Goal: Transaction & Acquisition: Purchase product/service

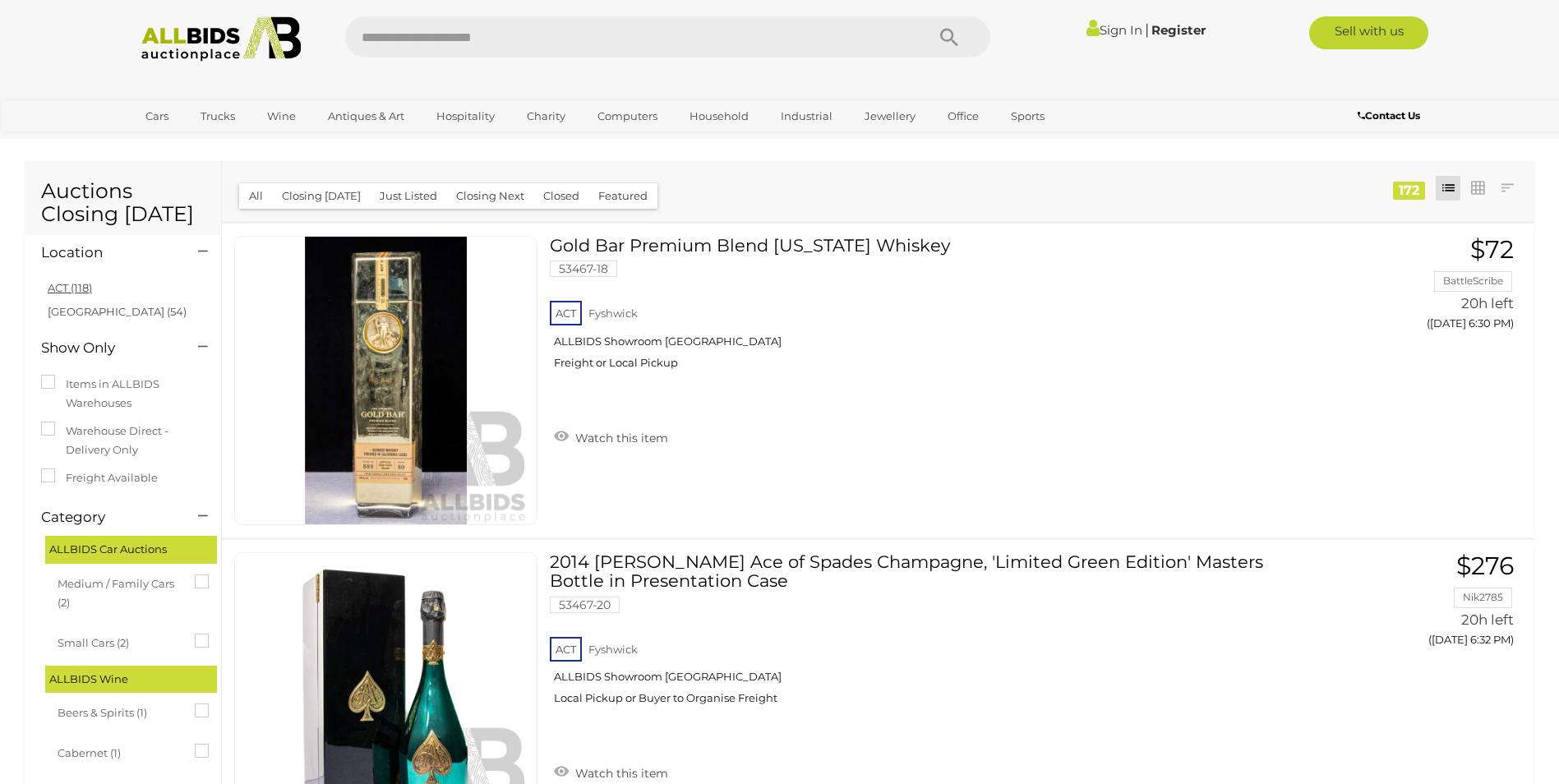
click at [73, 286] on link "ACT (118)" at bounding box center [69, 287] width 45 height 13
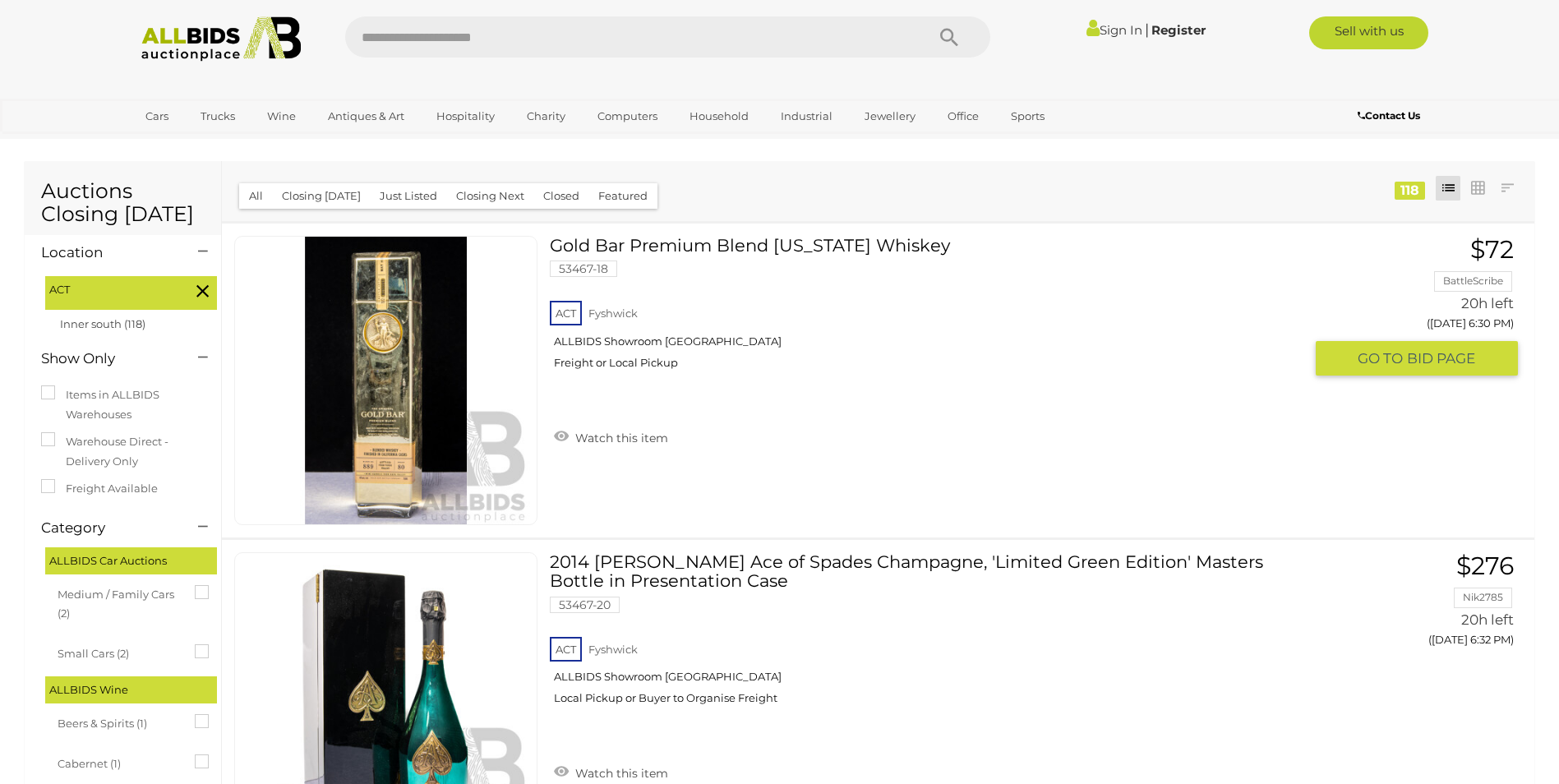
click at [417, 362] on link at bounding box center [386, 380] width 303 height 289
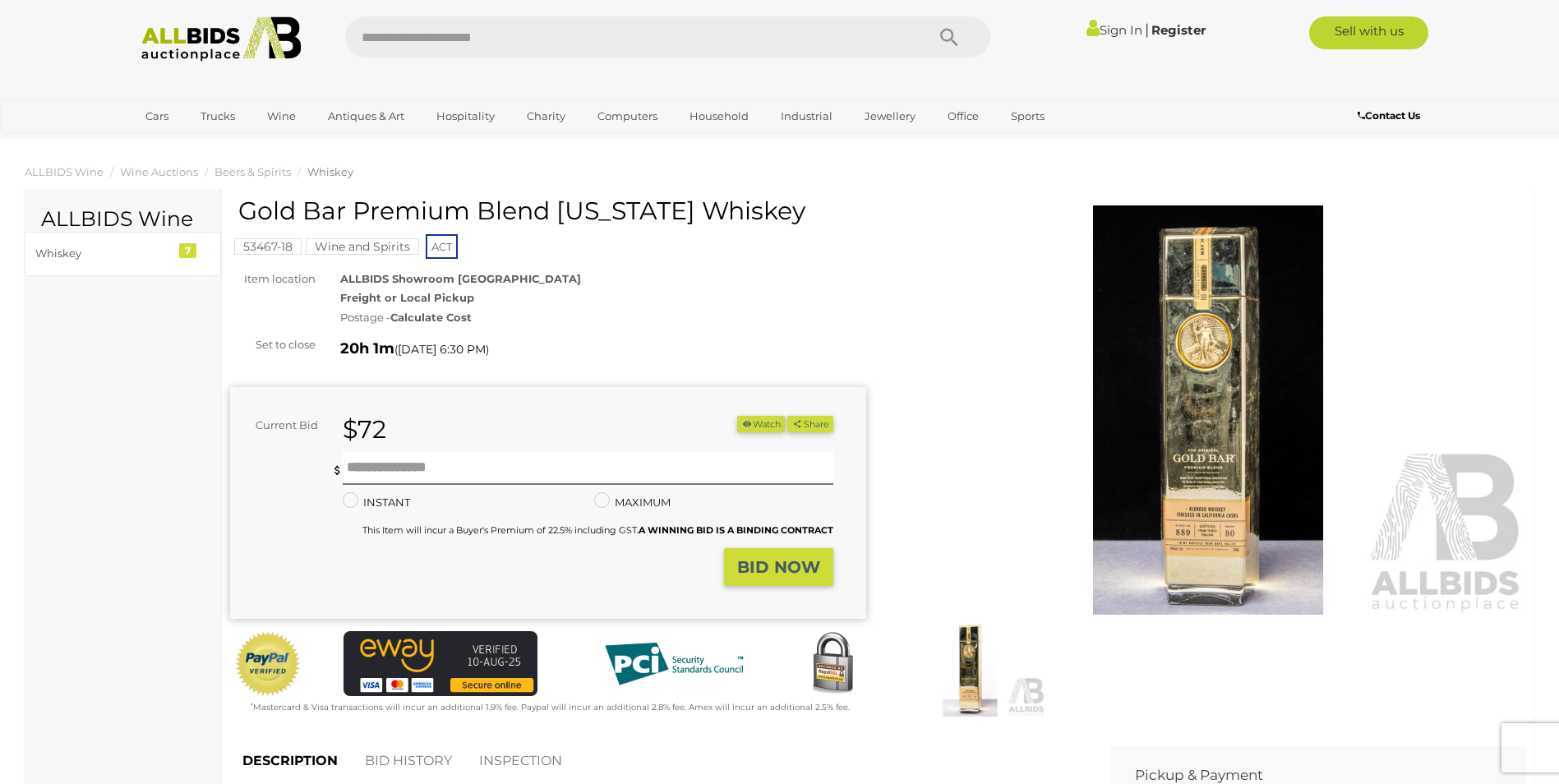
click at [1190, 465] on img at bounding box center [1208, 410] width 636 height 410
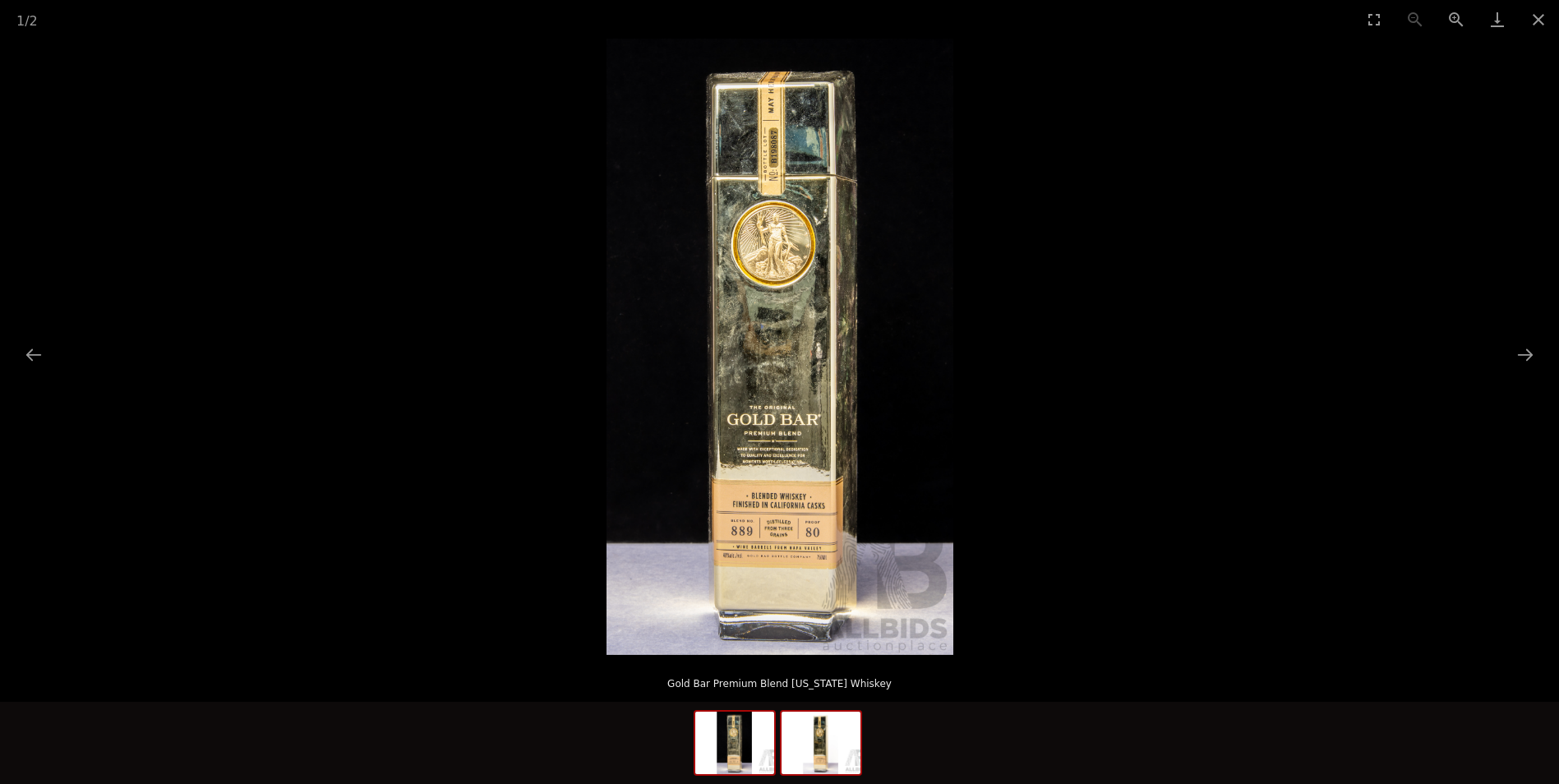
click at [829, 761] on img at bounding box center [821, 743] width 78 height 62
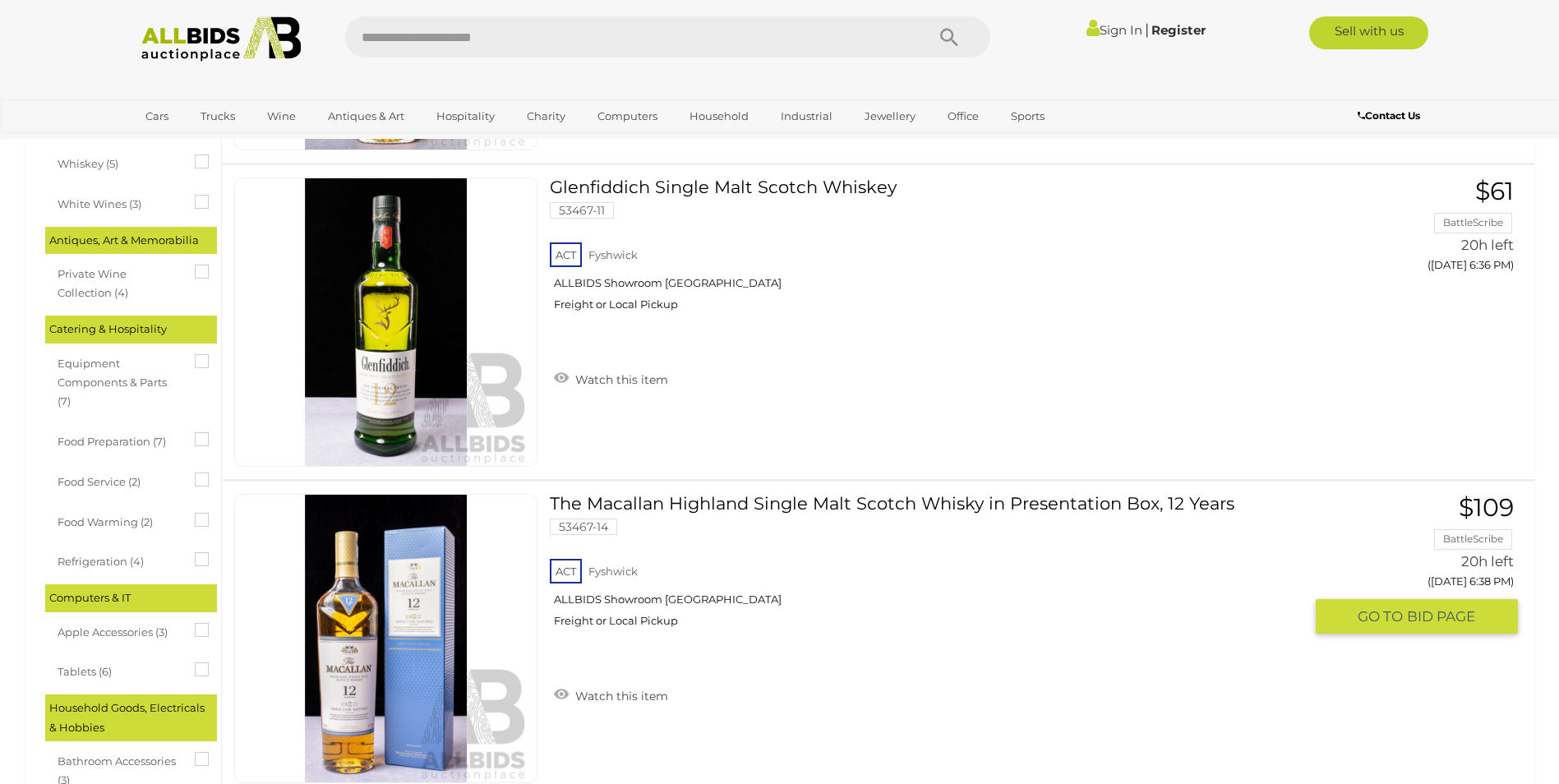
scroll to position [986, 0]
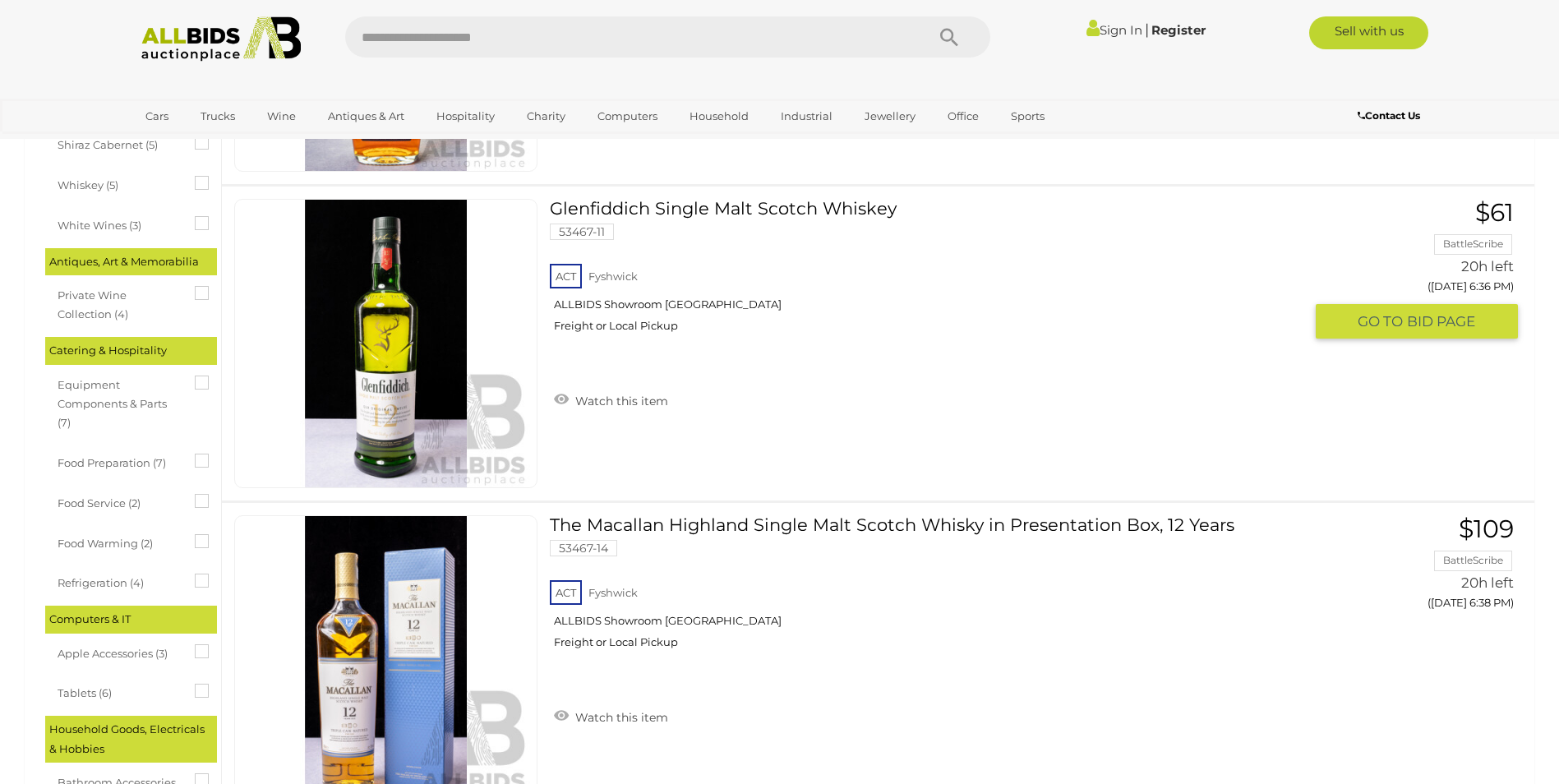
click at [749, 208] on link "Glenfiddich Single Malt Scotch Whiskey 53467-11 ACT Fyshwick ALLBIDS Showroom F…" at bounding box center [933, 272] width 741 height 146
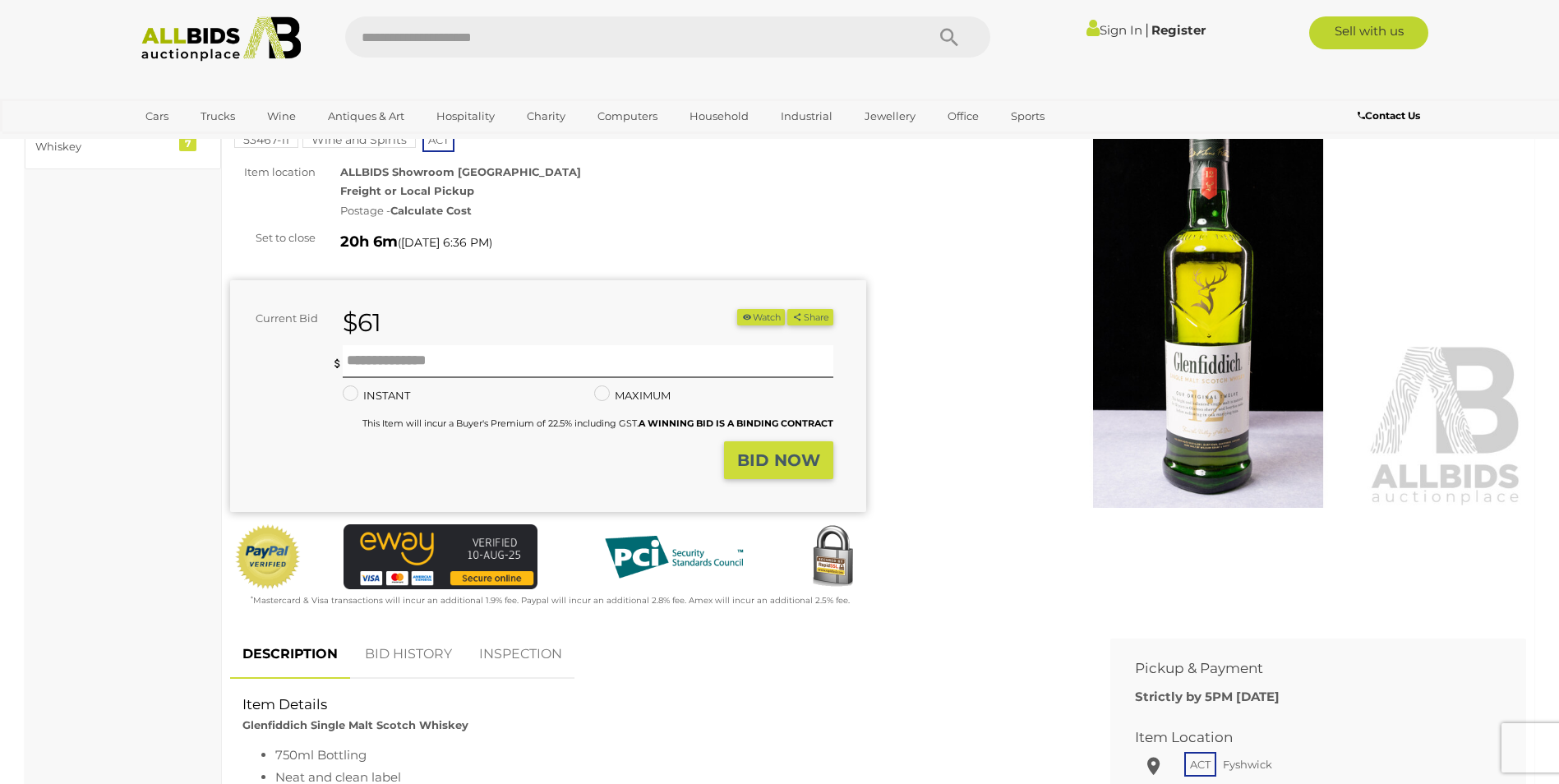
scroll to position [411, 0]
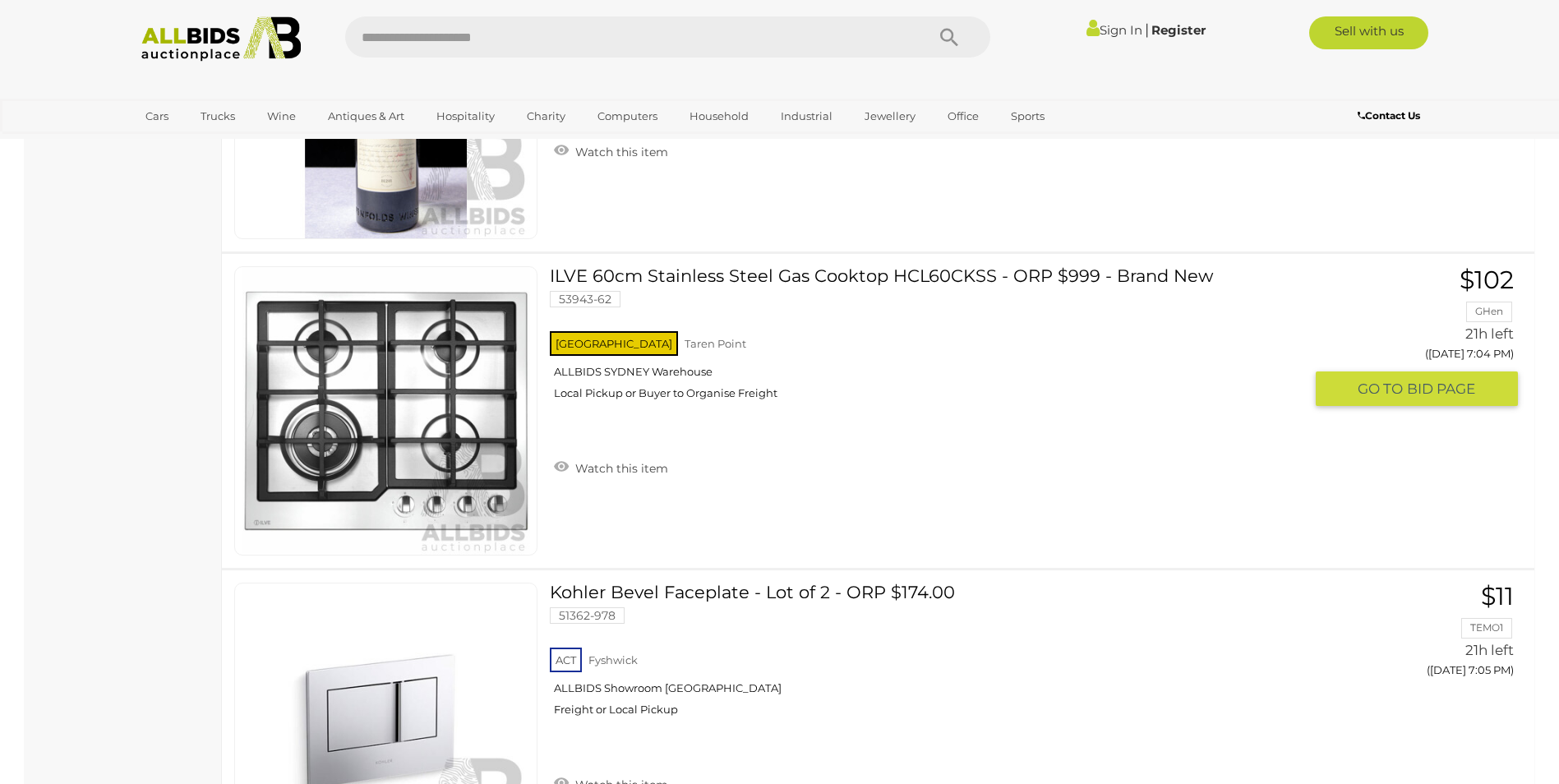
scroll to position [9531, 0]
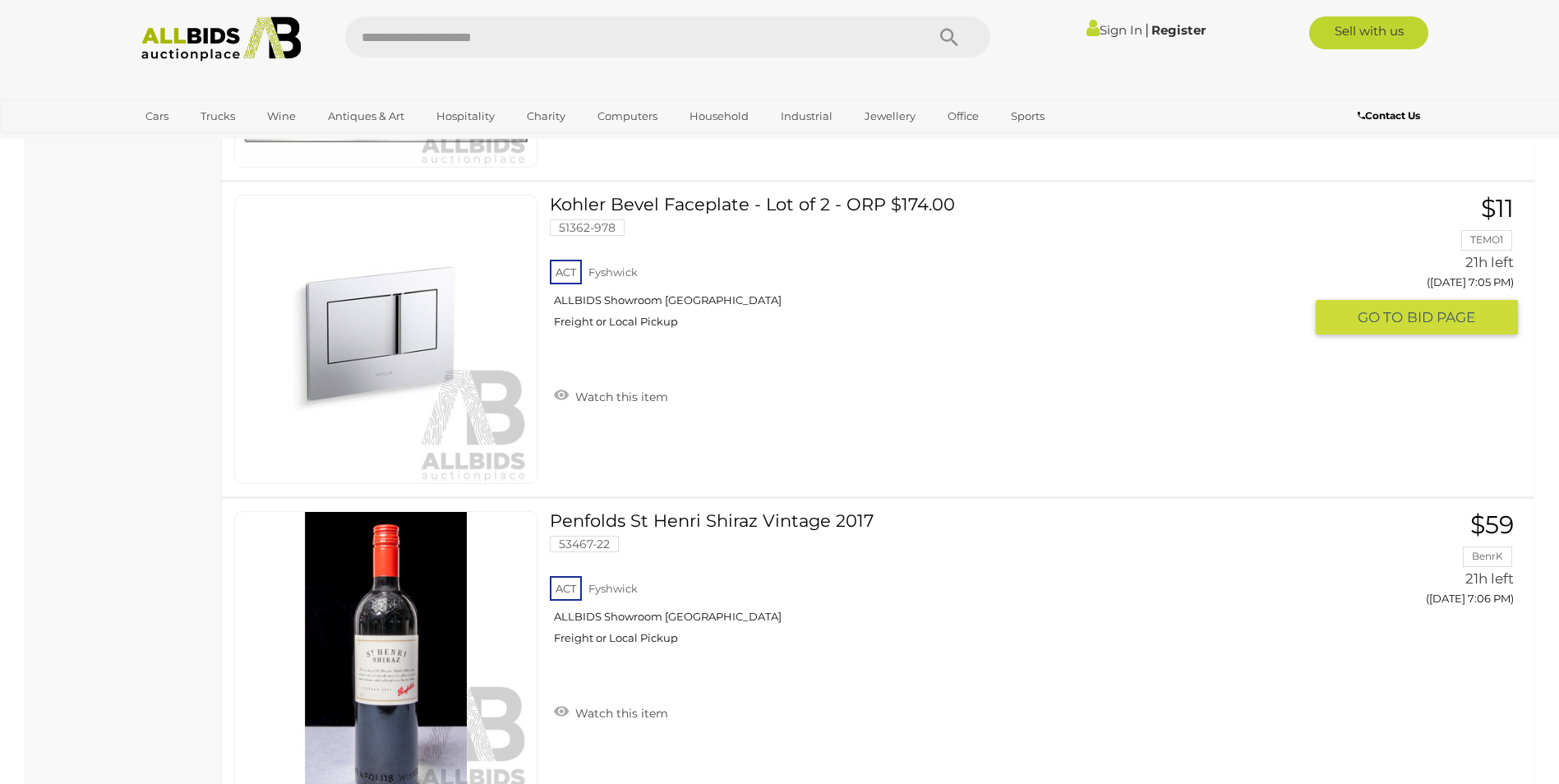
click at [706, 202] on link "Kohler Bevel Faceplate - Lot of 2 - ORP $174.00 51362-978 ACT Fyshwick Freight …" at bounding box center [933, 267] width 741 height 146
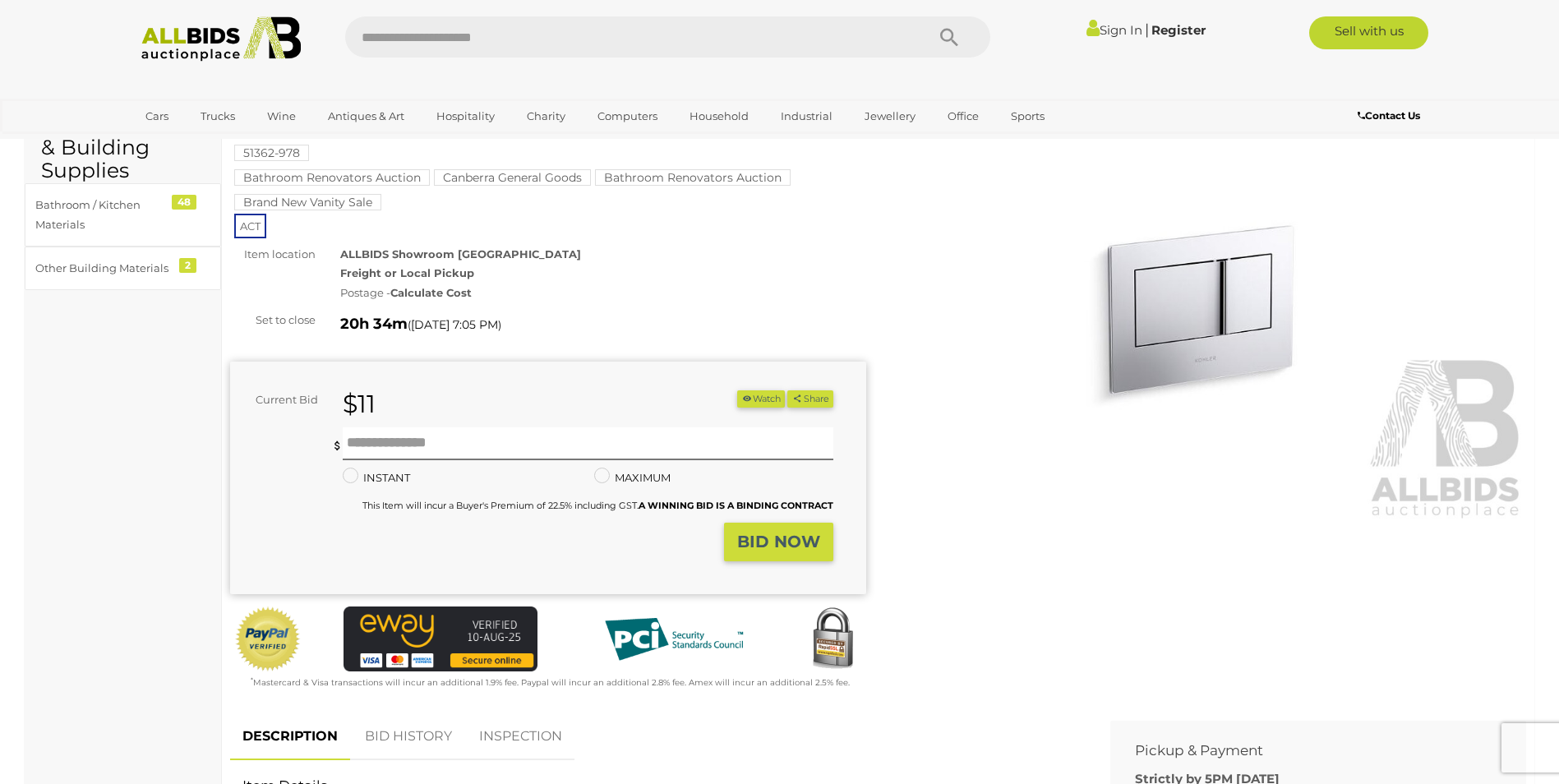
scroll to position [82, 0]
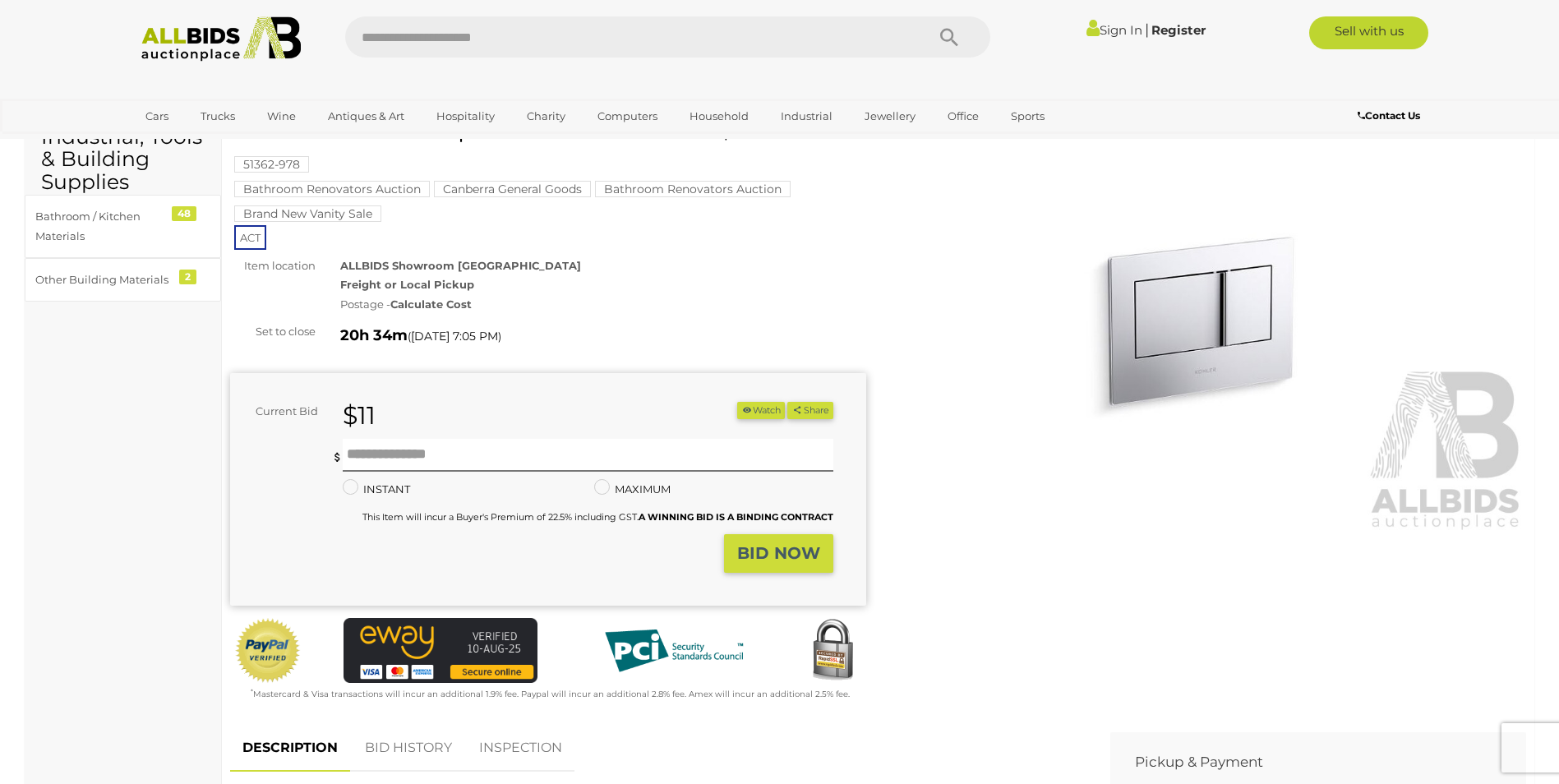
click at [1160, 350] on img at bounding box center [1208, 328] width 636 height 410
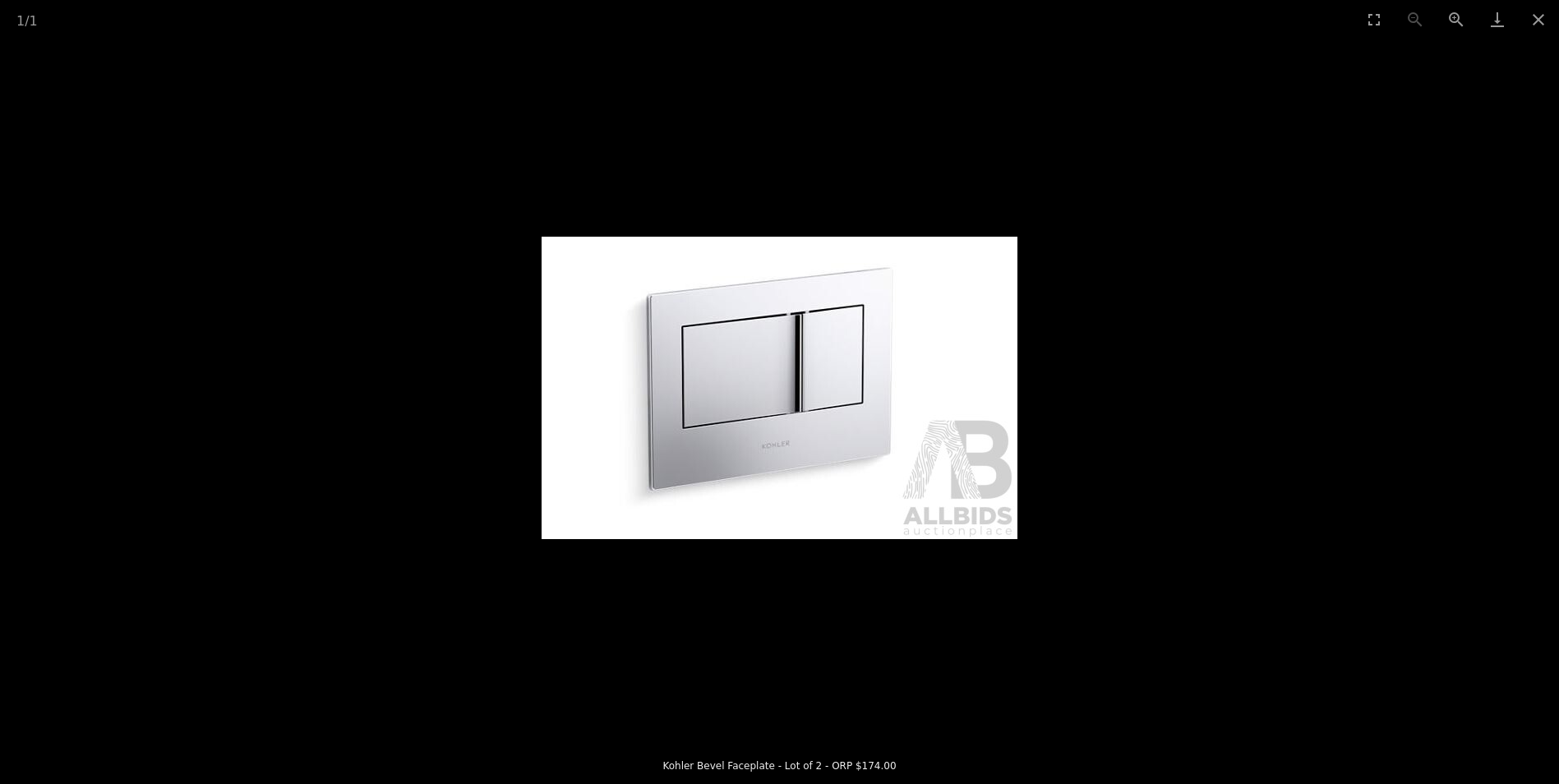
scroll to position [246, 0]
click at [1541, 15] on button "Close gallery" at bounding box center [1538, 19] width 41 height 38
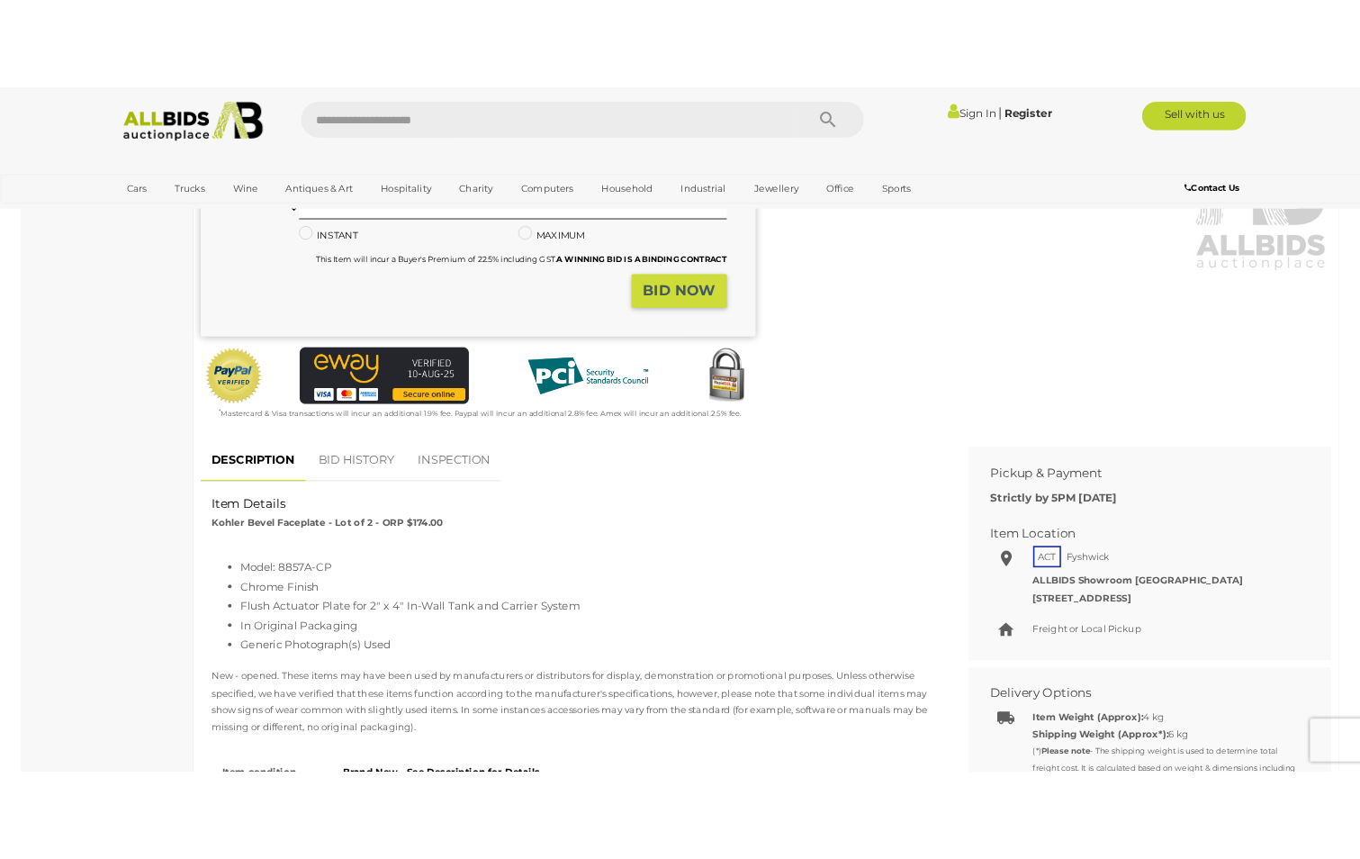
scroll to position [450, 0]
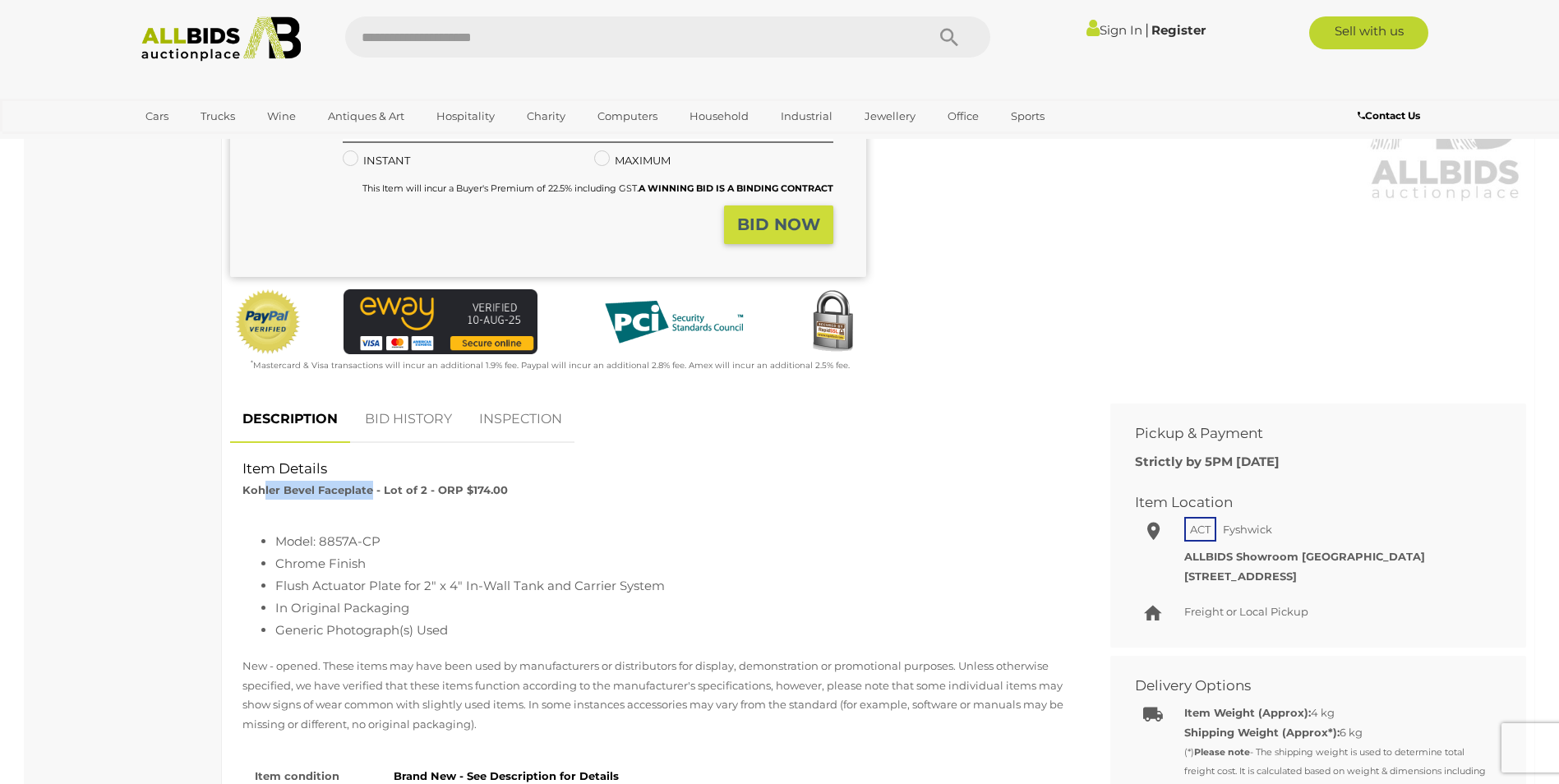
drag, startPoint x: 371, startPoint y: 487, endPoint x: 261, endPoint y: 490, distance: 110.0
click at [261, 490] on strong "Kohler Bevel Faceplate - Lot of 2 - ORP $174.00" at bounding box center [375, 489] width 266 height 13
drag, startPoint x: 261, startPoint y: 490, endPoint x: 383, endPoint y: 539, distance: 131.5
click at [383, 539] on li "Model: 8857A-CP" at bounding box center [675, 541] width 798 height 22
drag, startPoint x: 382, startPoint y: 539, endPoint x: 259, endPoint y: 487, distance: 133.5
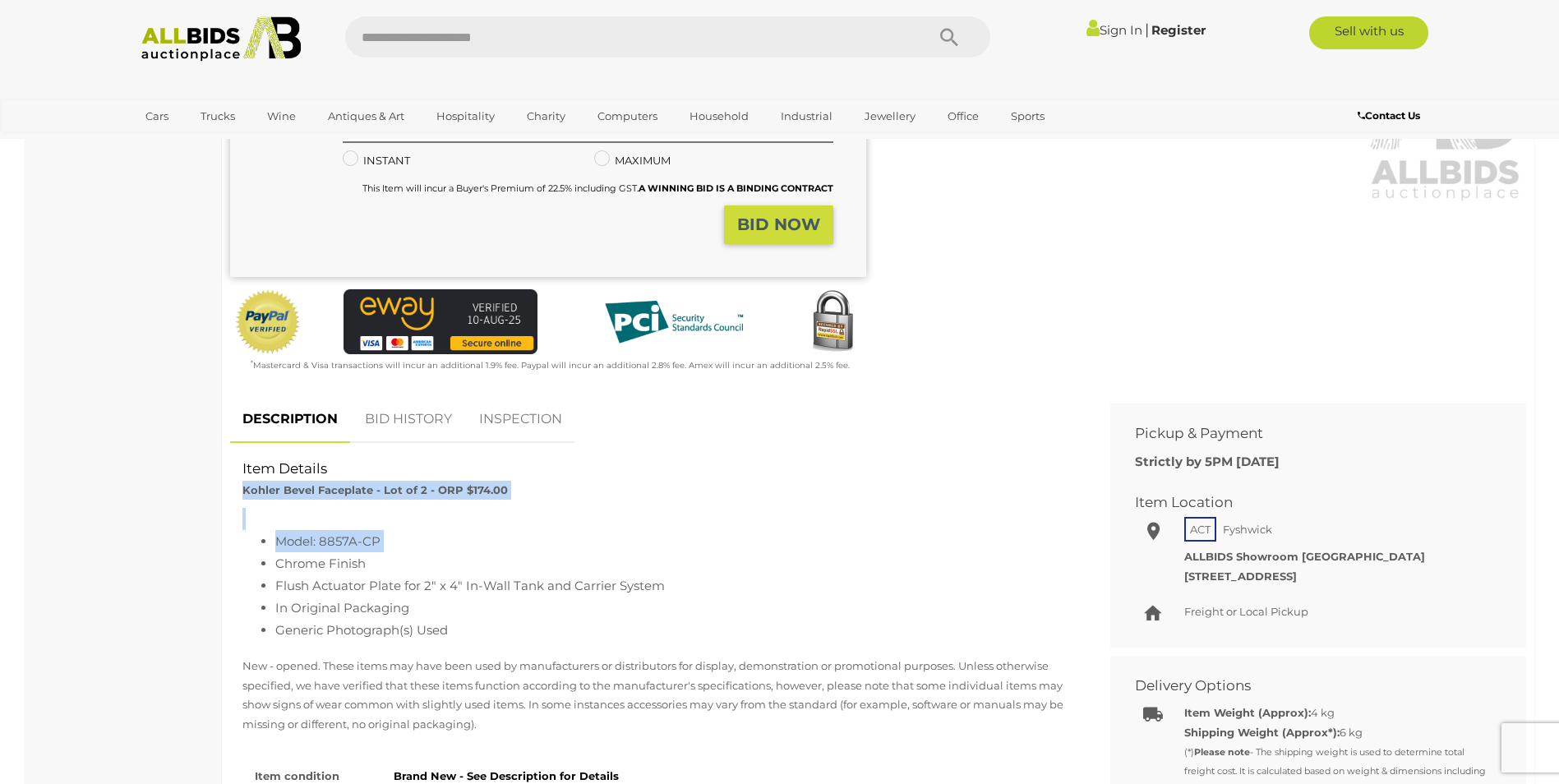
click at [259, 459] on div "Item Details Kohler Bevel Faceplate - Lot of 2 - ORP $174.00 Model: 8857A-CP Ch…" at bounding box center [657, 459] width 855 height 0
drag, startPoint x: 259, startPoint y: 487, endPoint x: 284, endPoint y: 487, distance: 25.0
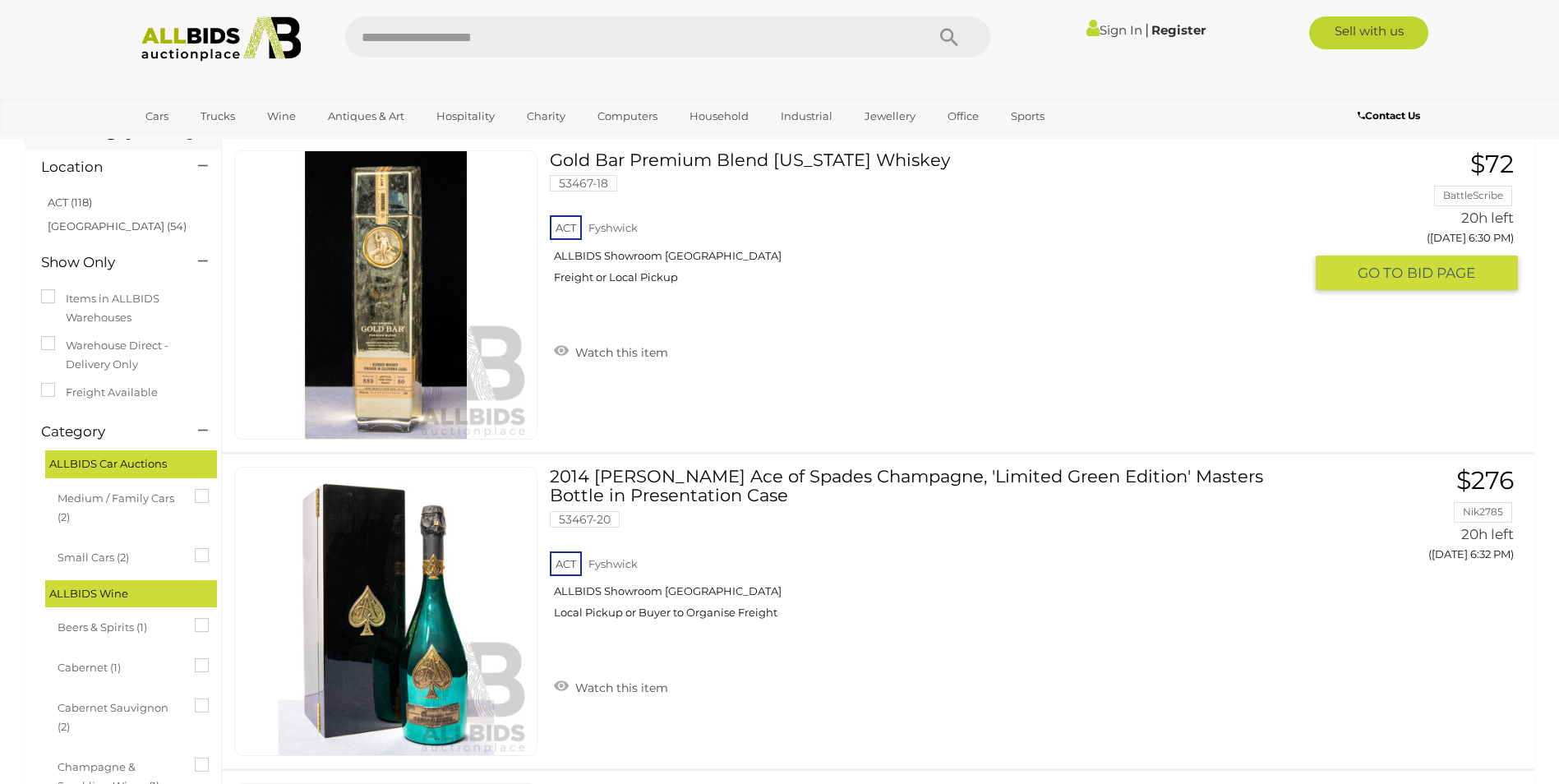
scroll to position [82, 0]
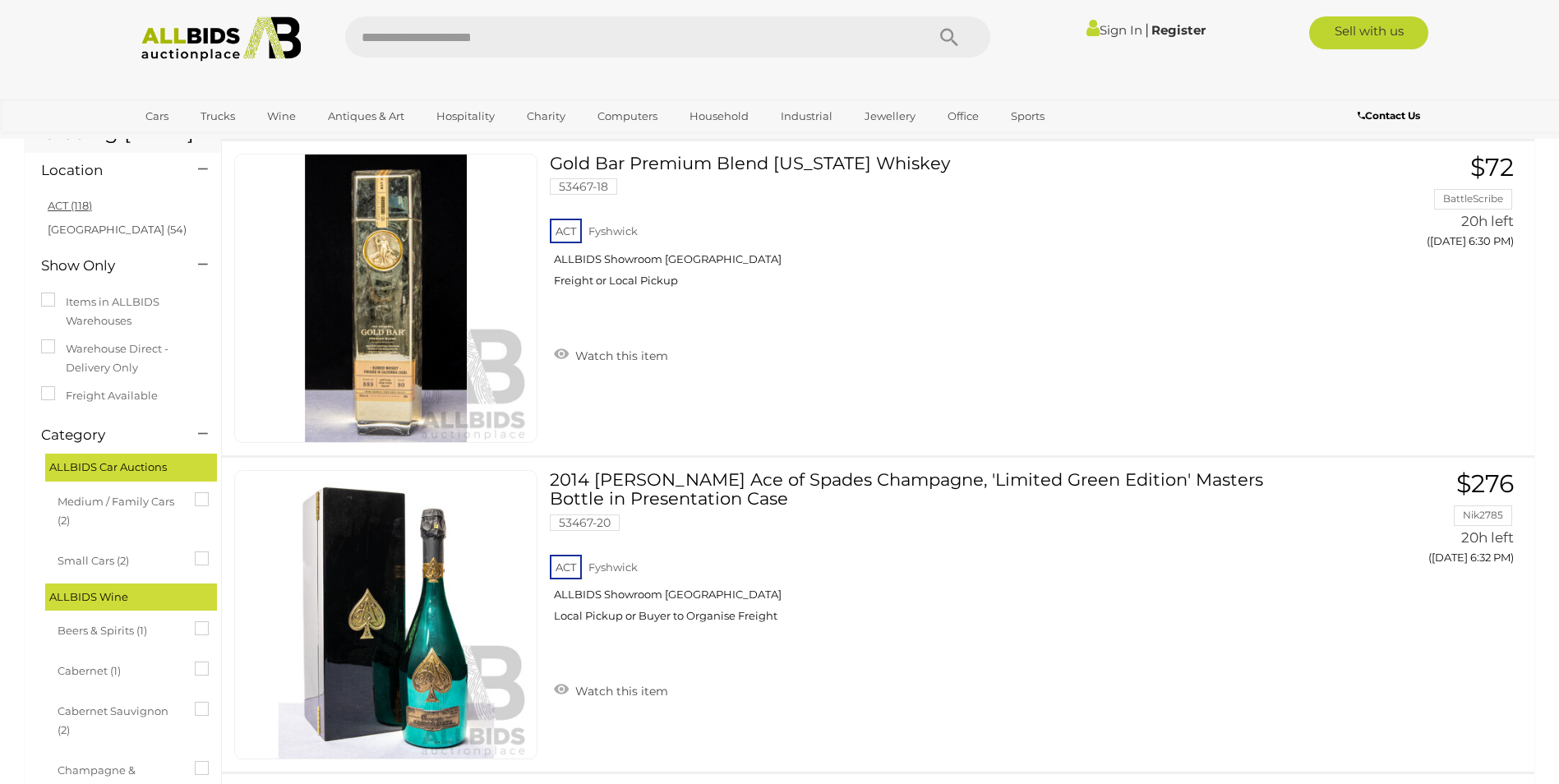
click at [65, 206] on link "ACT (118)" at bounding box center [69, 205] width 45 height 13
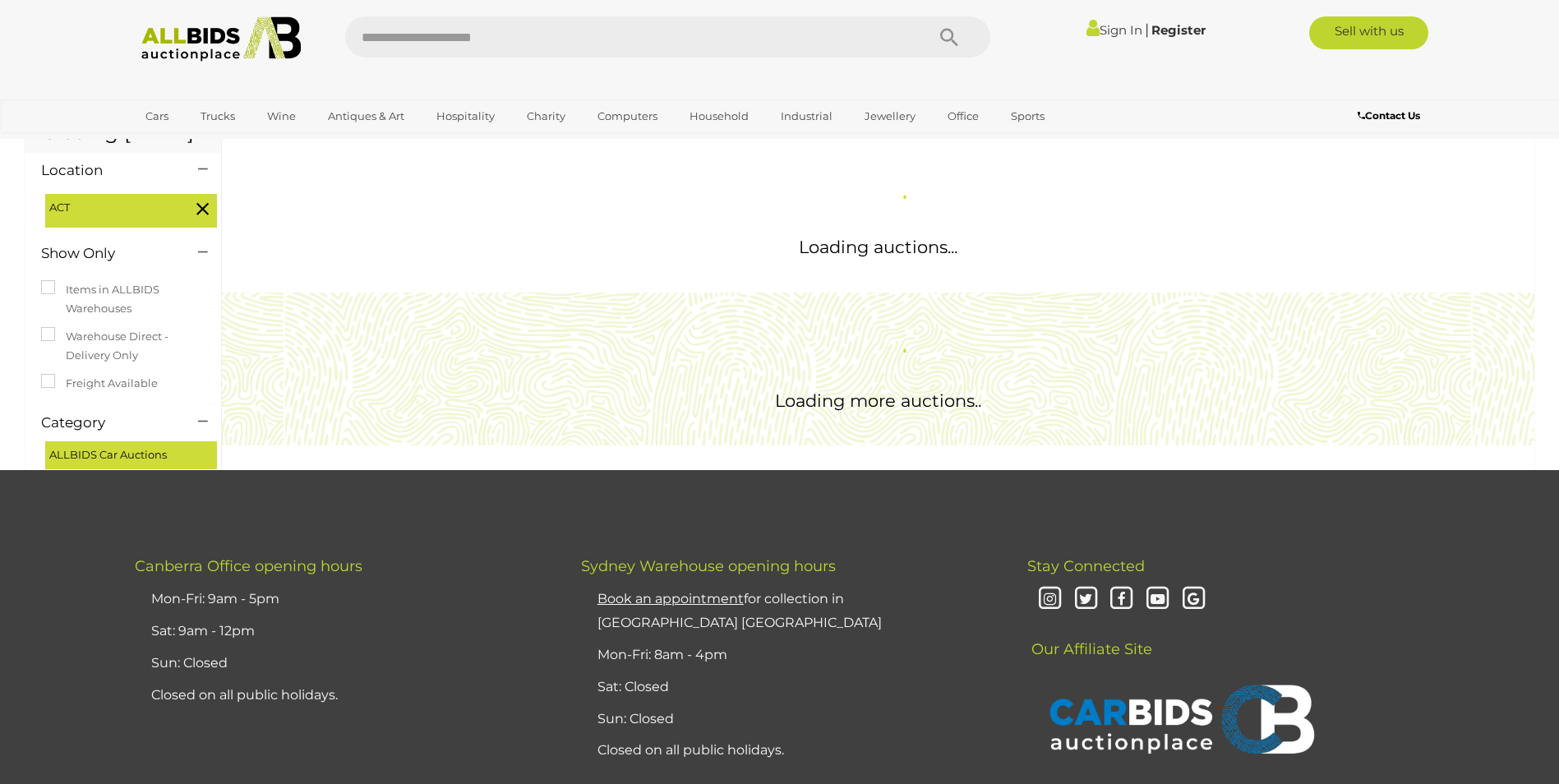
scroll to position [0, 0]
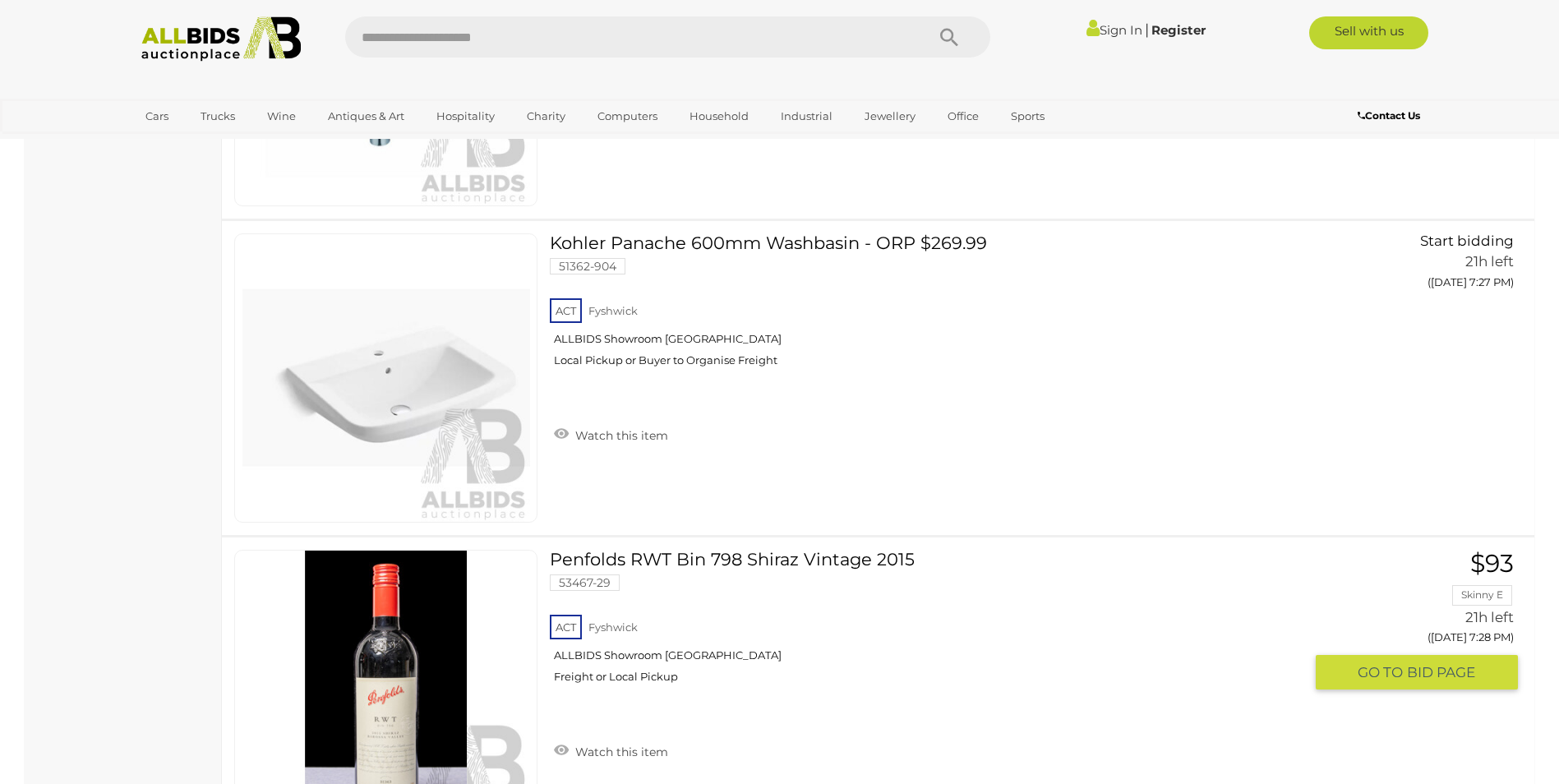
scroll to position [15424, 0]
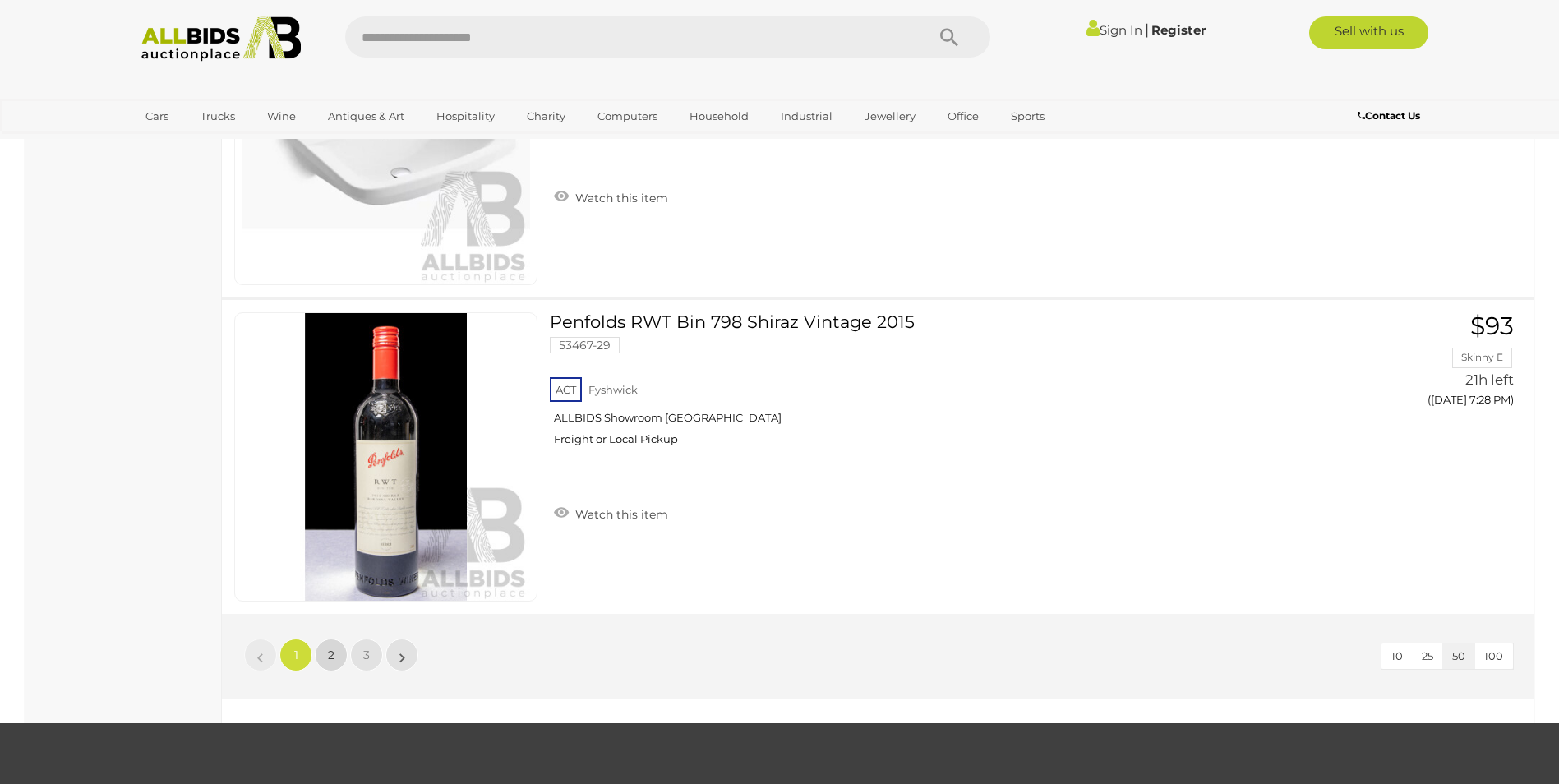
click at [324, 655] on link "2" at bounding box center [331, 655] width 33 height 33
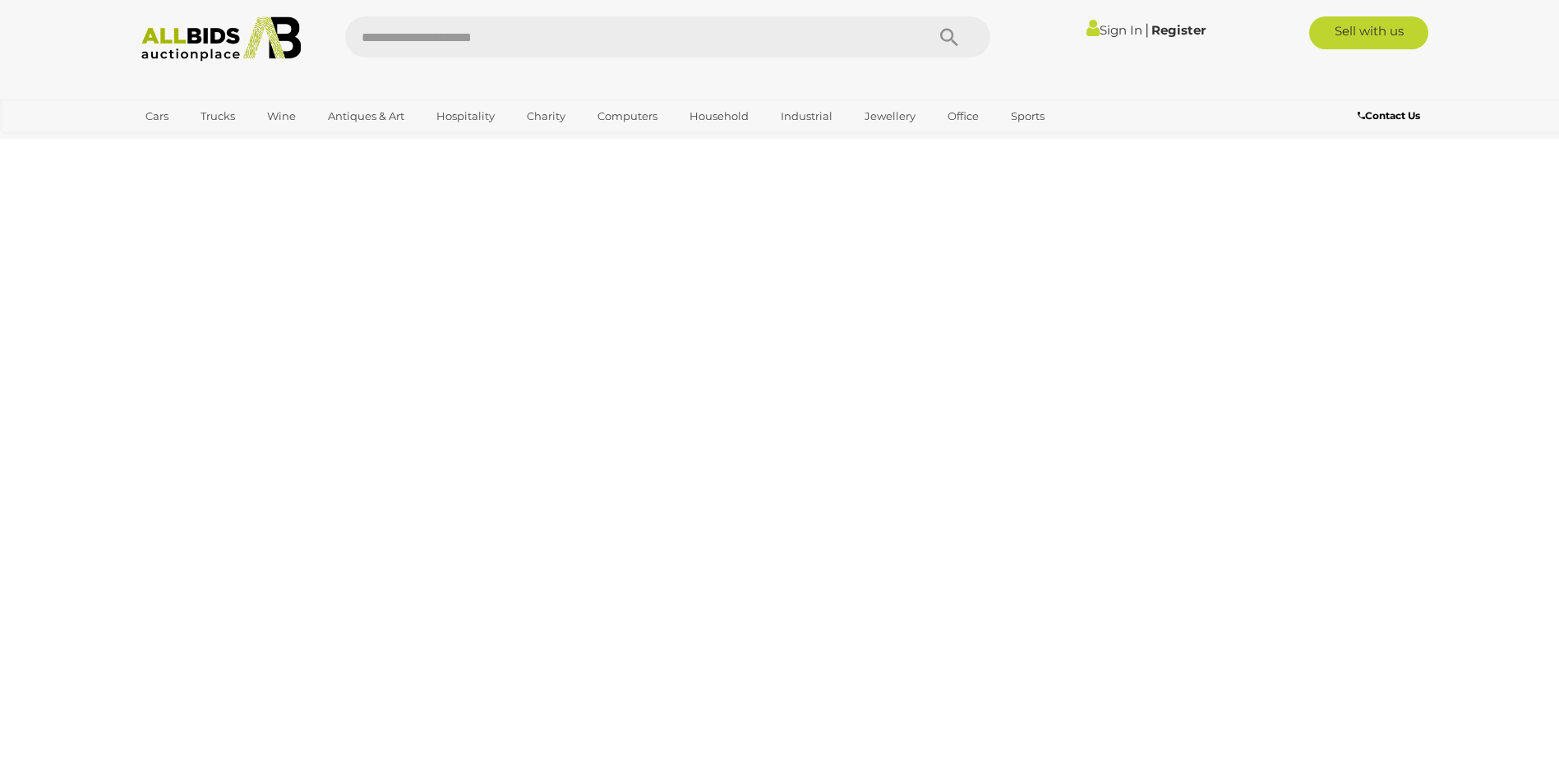
scroll to position [57, 0]
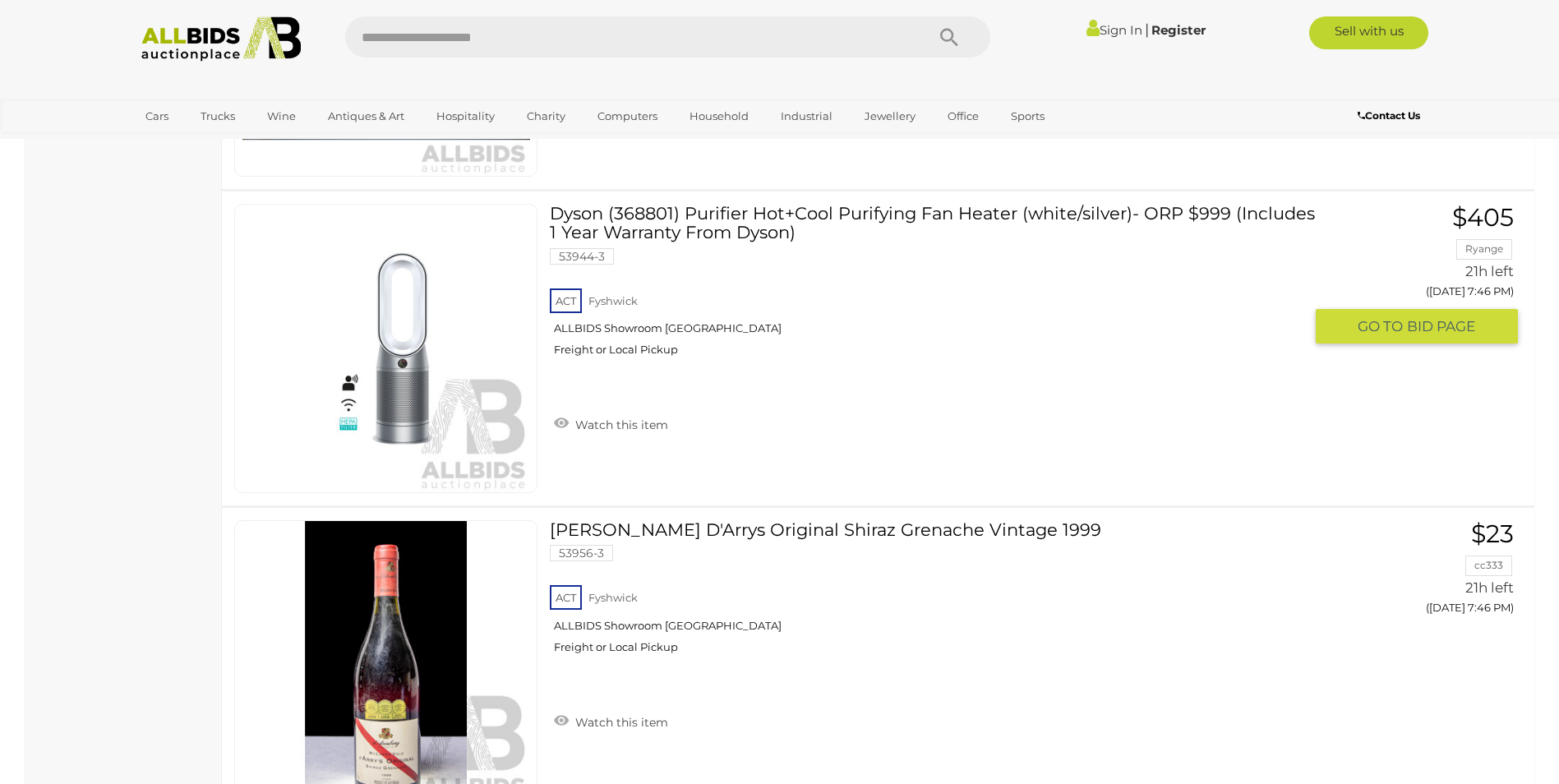
scroll to position [5316, 0]
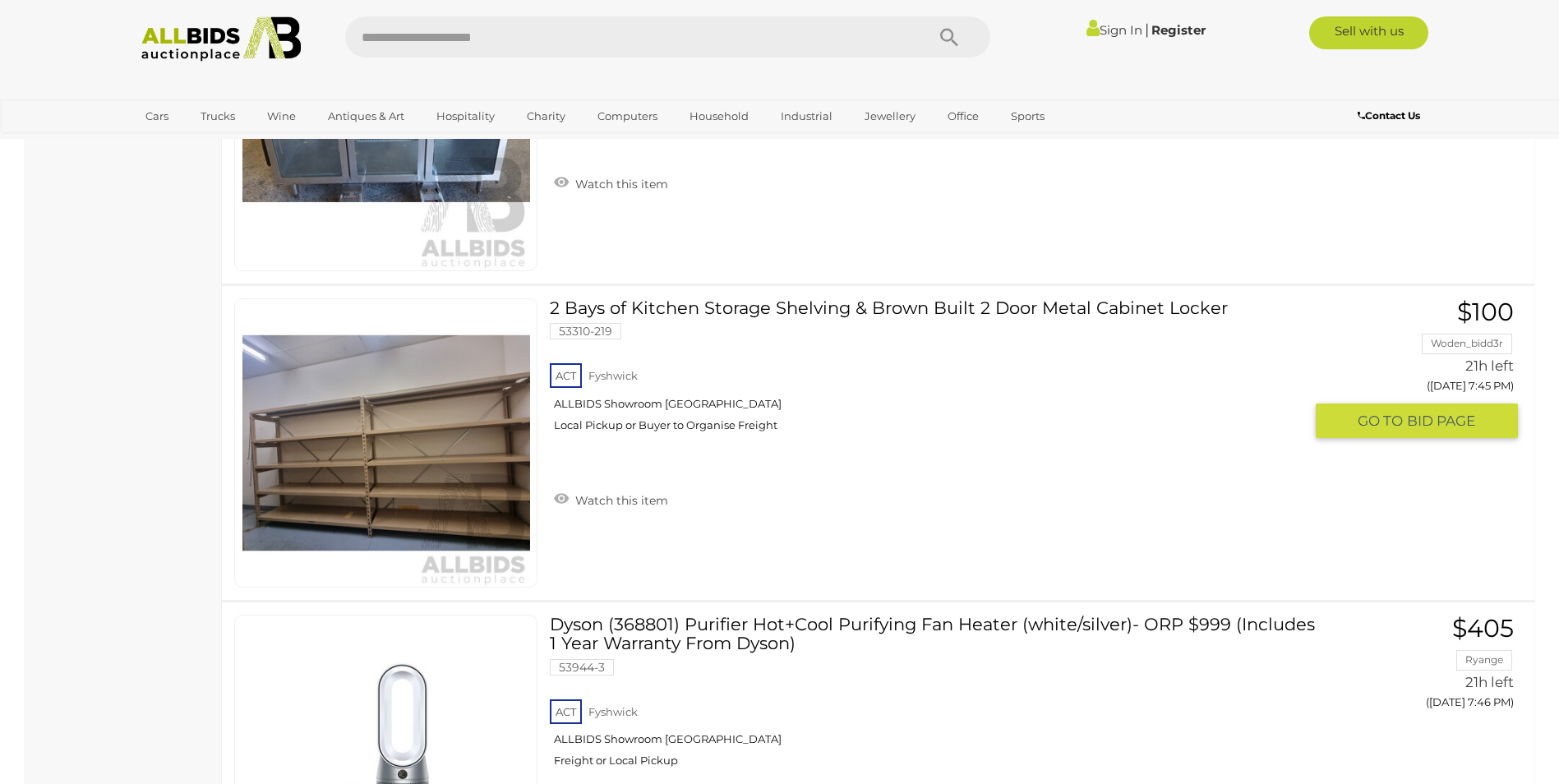
click at [475, 449] on img at bounding box center [386, 443] width 288 height 287
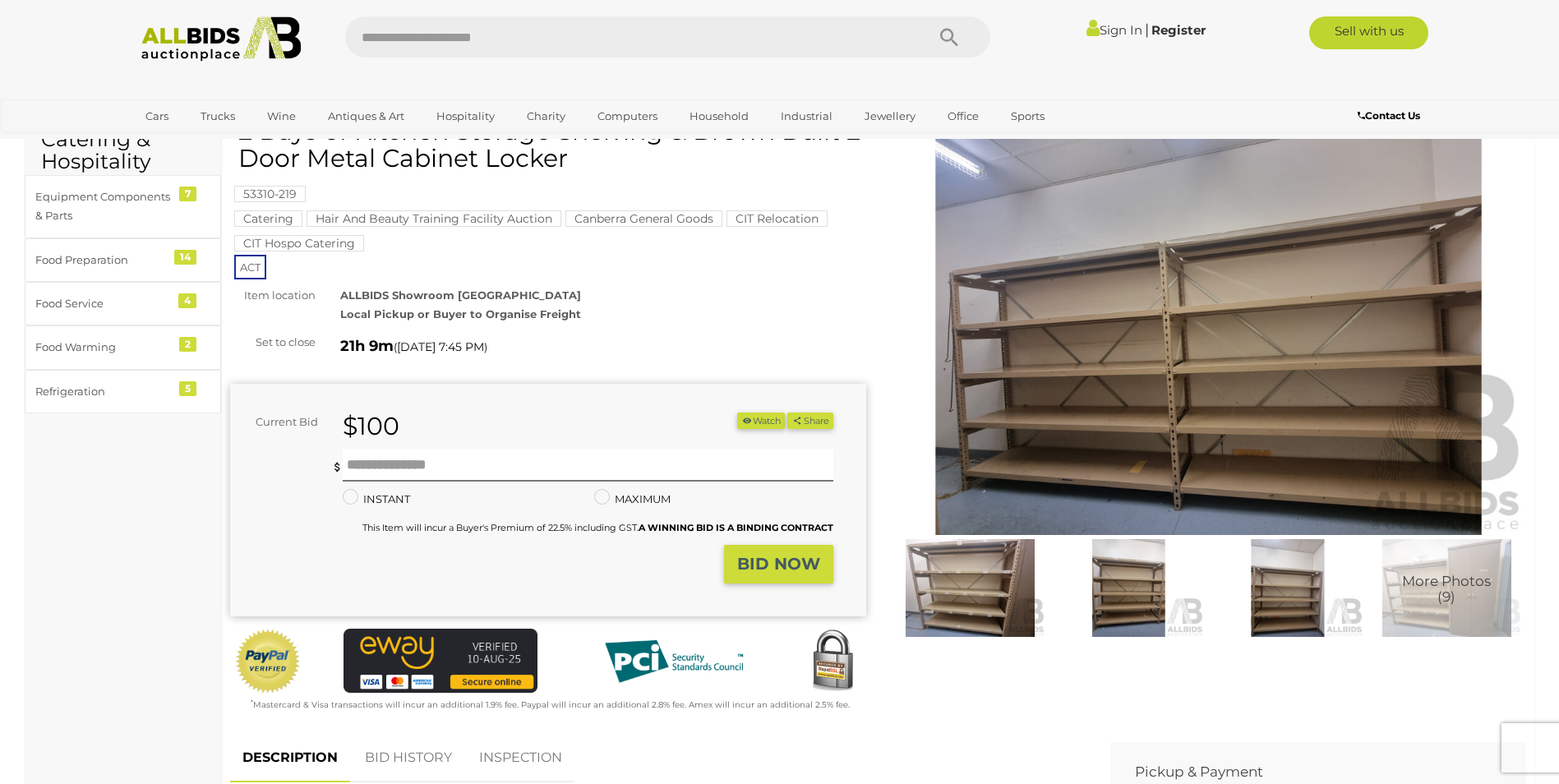
scroll to position [164, 0]
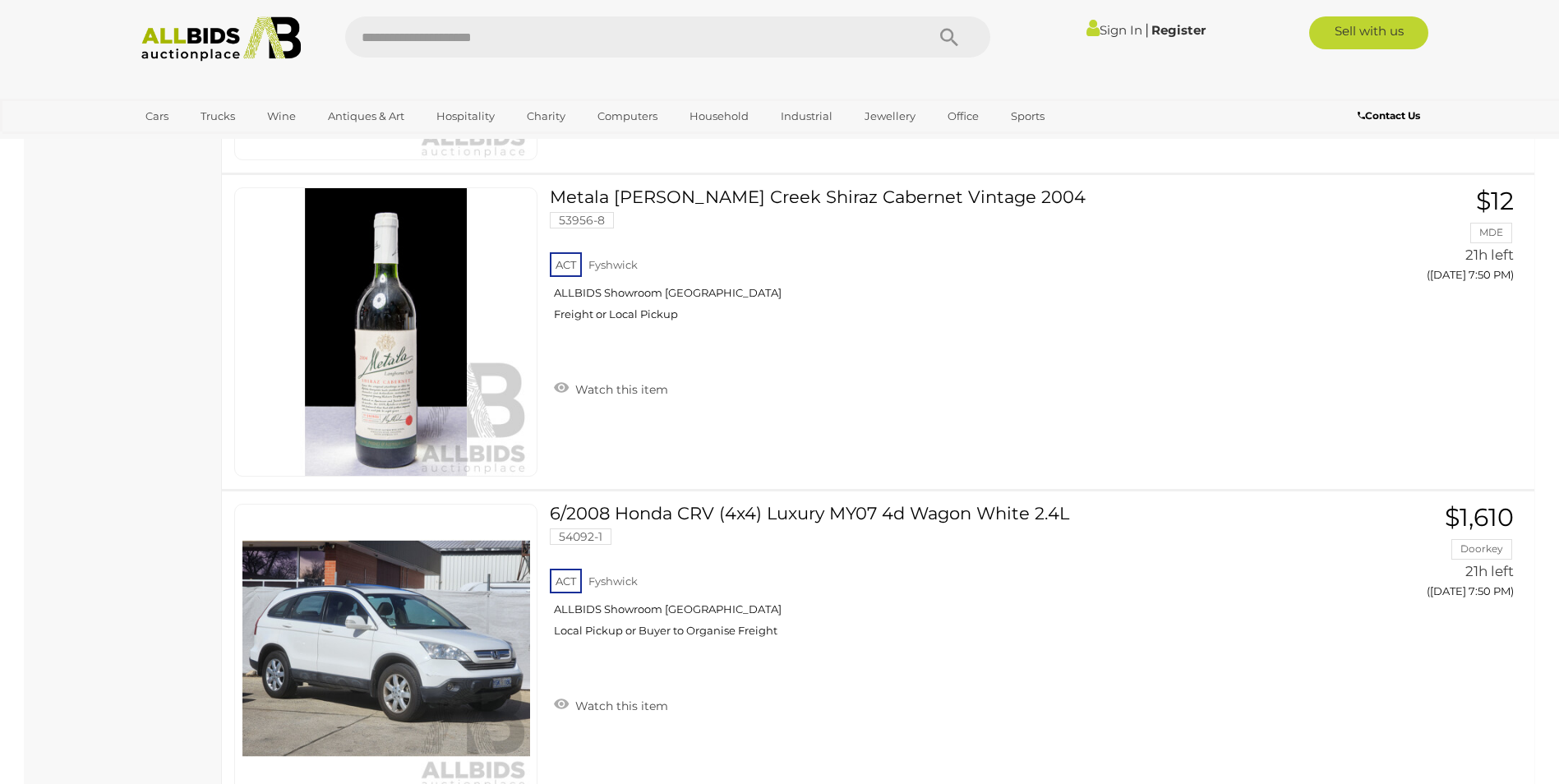
scroll to position [15422, 0]
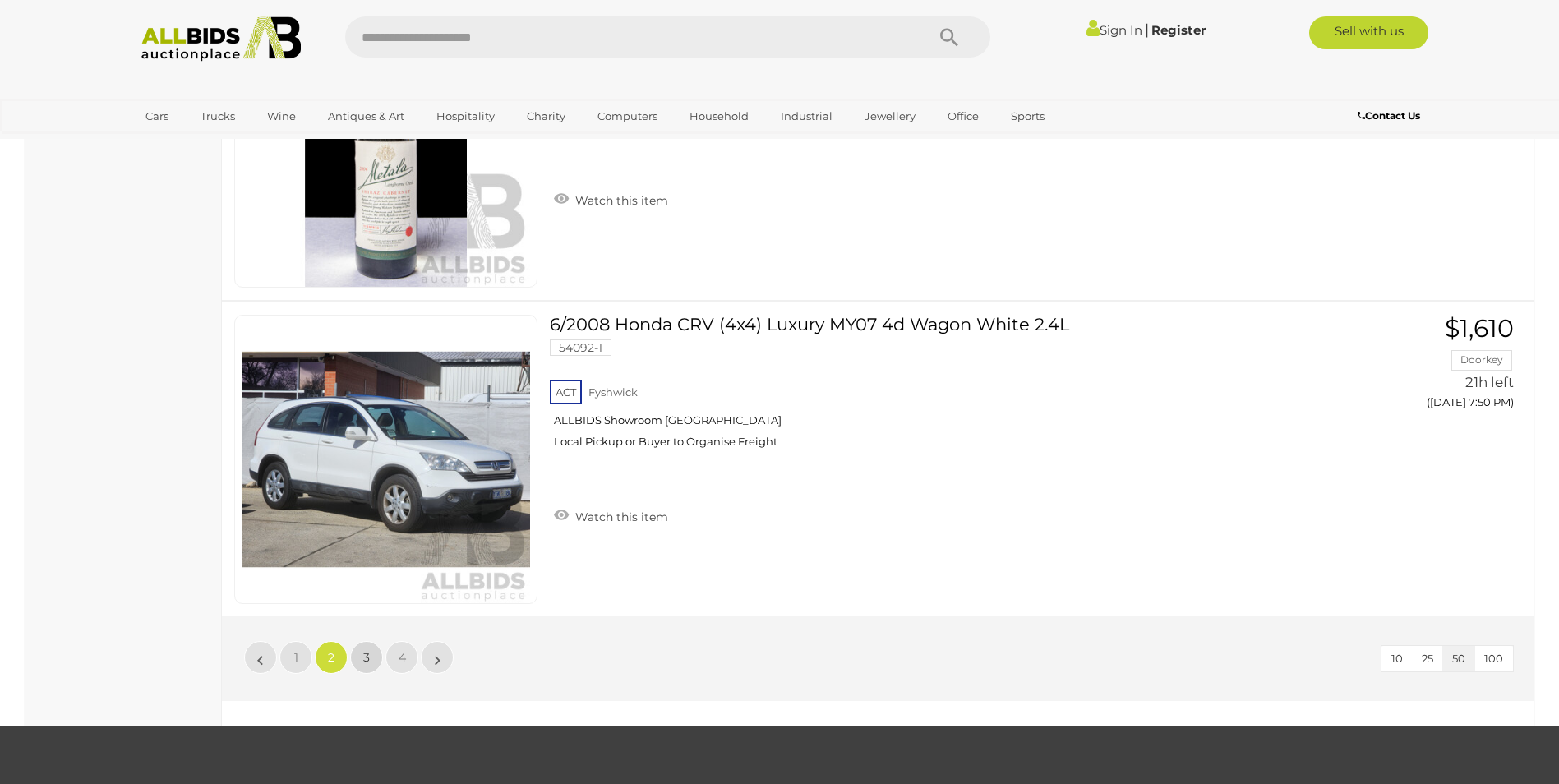
click at [365, 656] on span "3" at bounding box center [366, 657] width 6 height 15
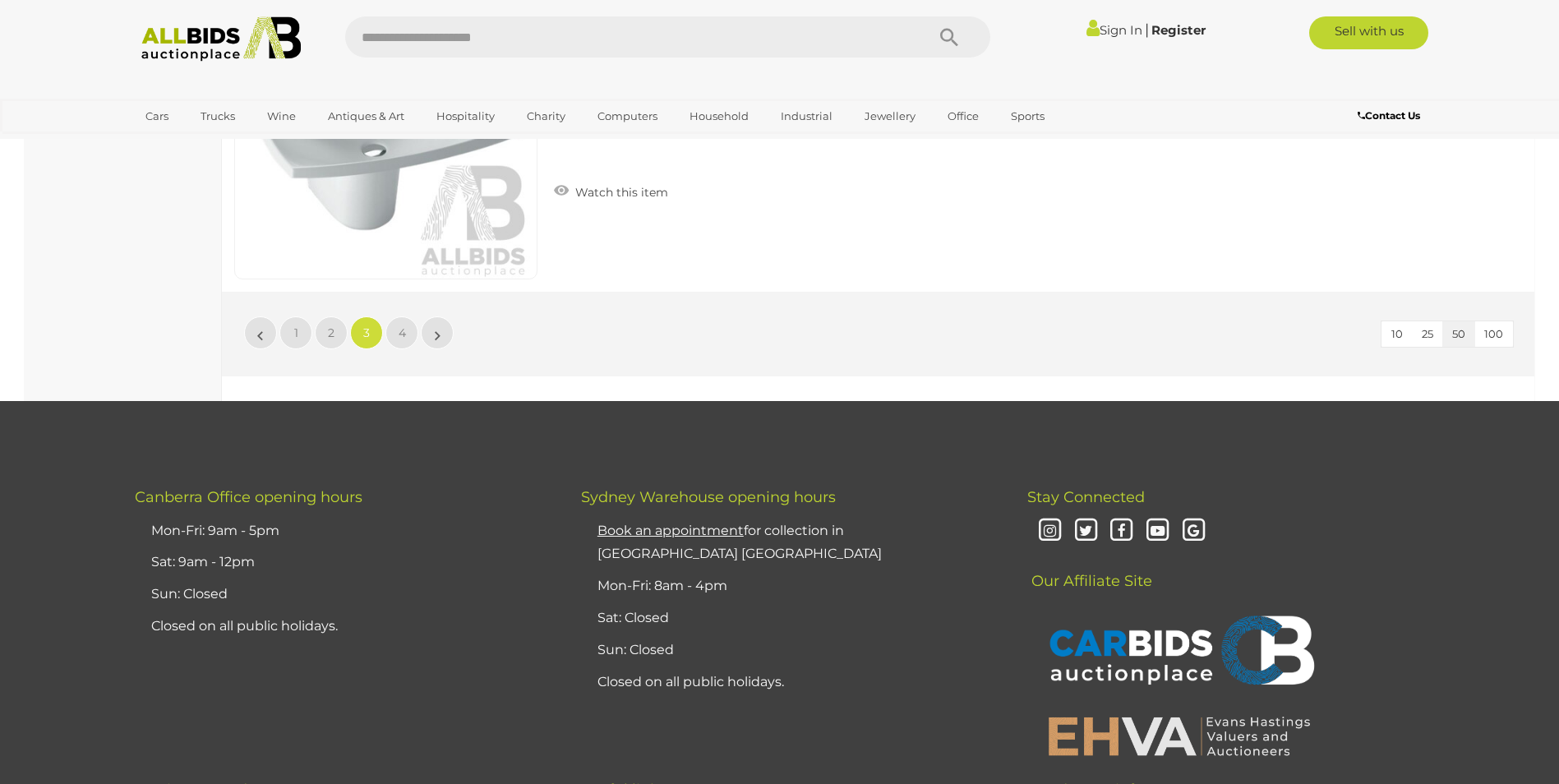
scroll to position [15750, 0]
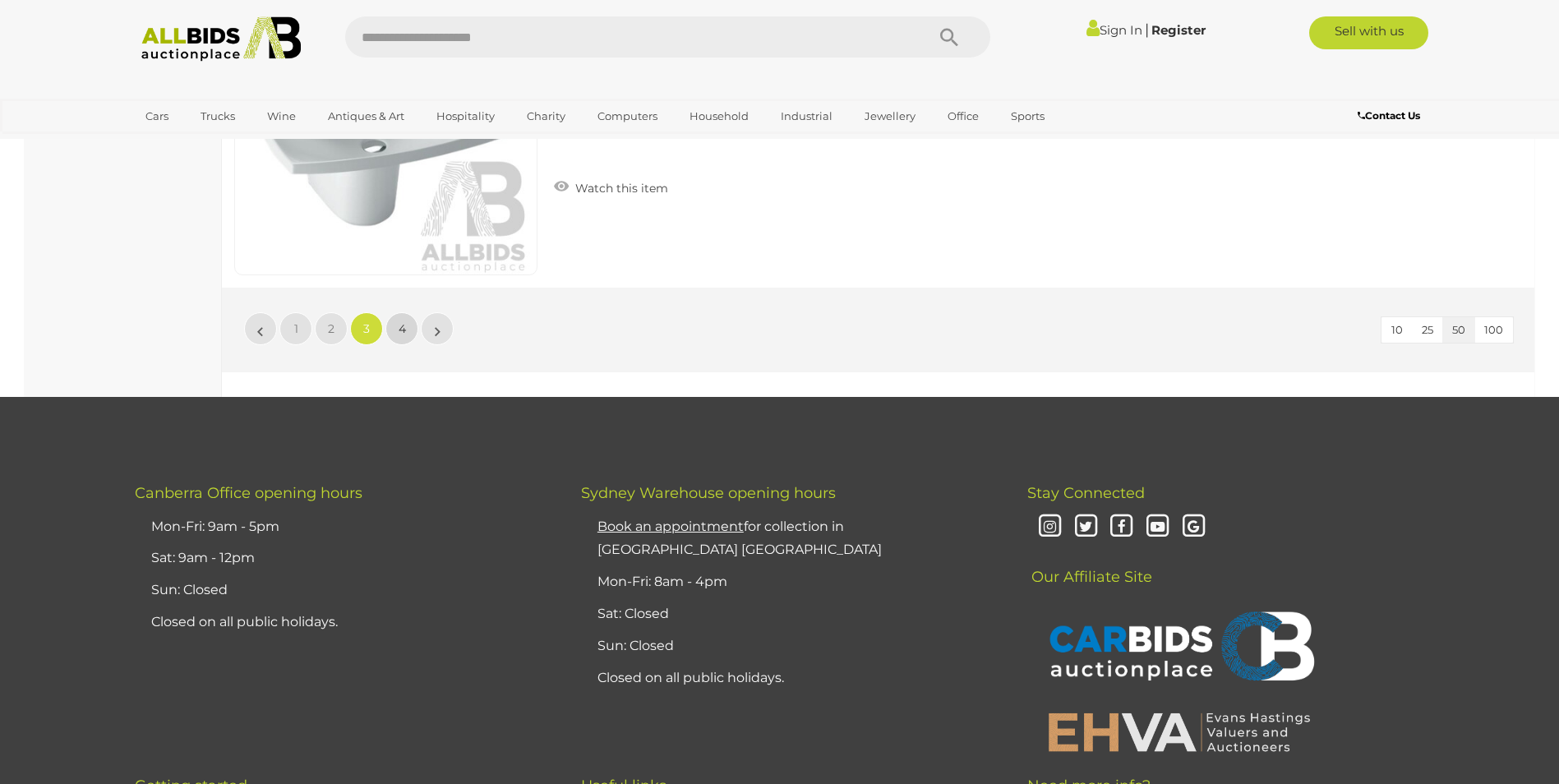
drag, startPoint x: 397, startPoint y: 326, endPoint x: 583, endPoint y: 344, distance: 186.9
click at [398, 325] on link "4" at bounding box center [402, 329] width 33 height 33
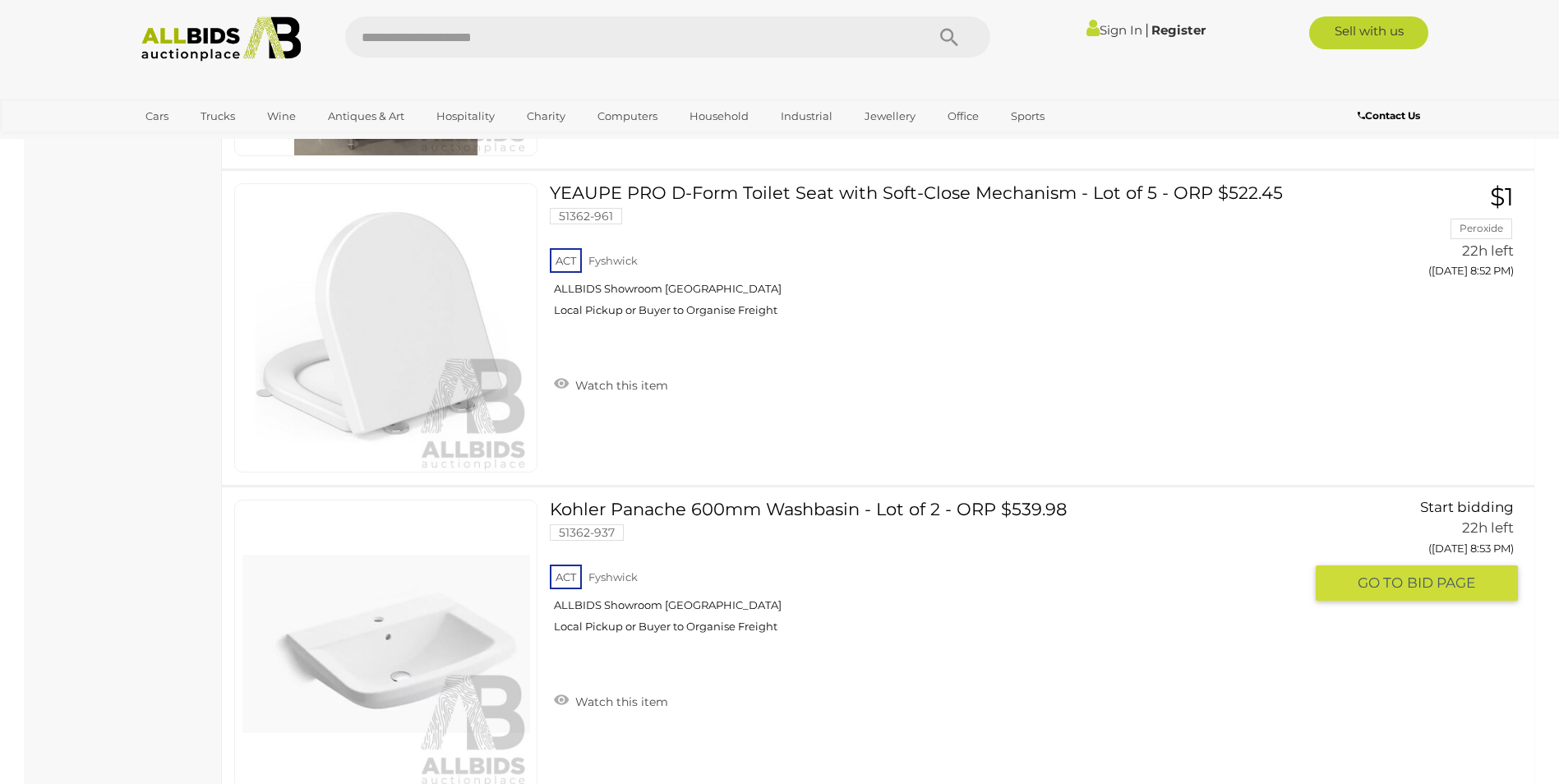
scroll to position [3754, 0]
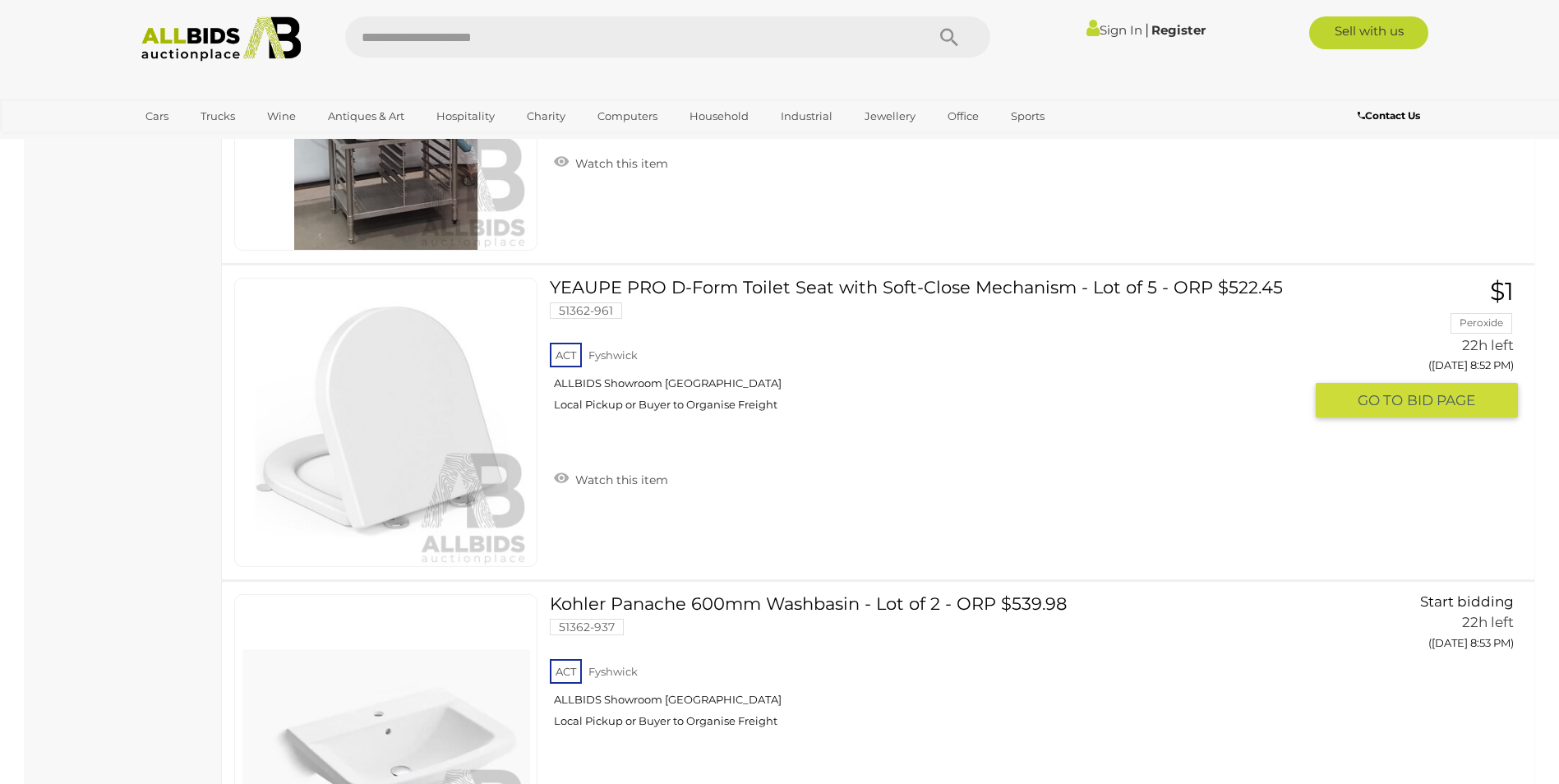
click at [441, 431] on img at bounding box center [386, 422] width 288 height 287
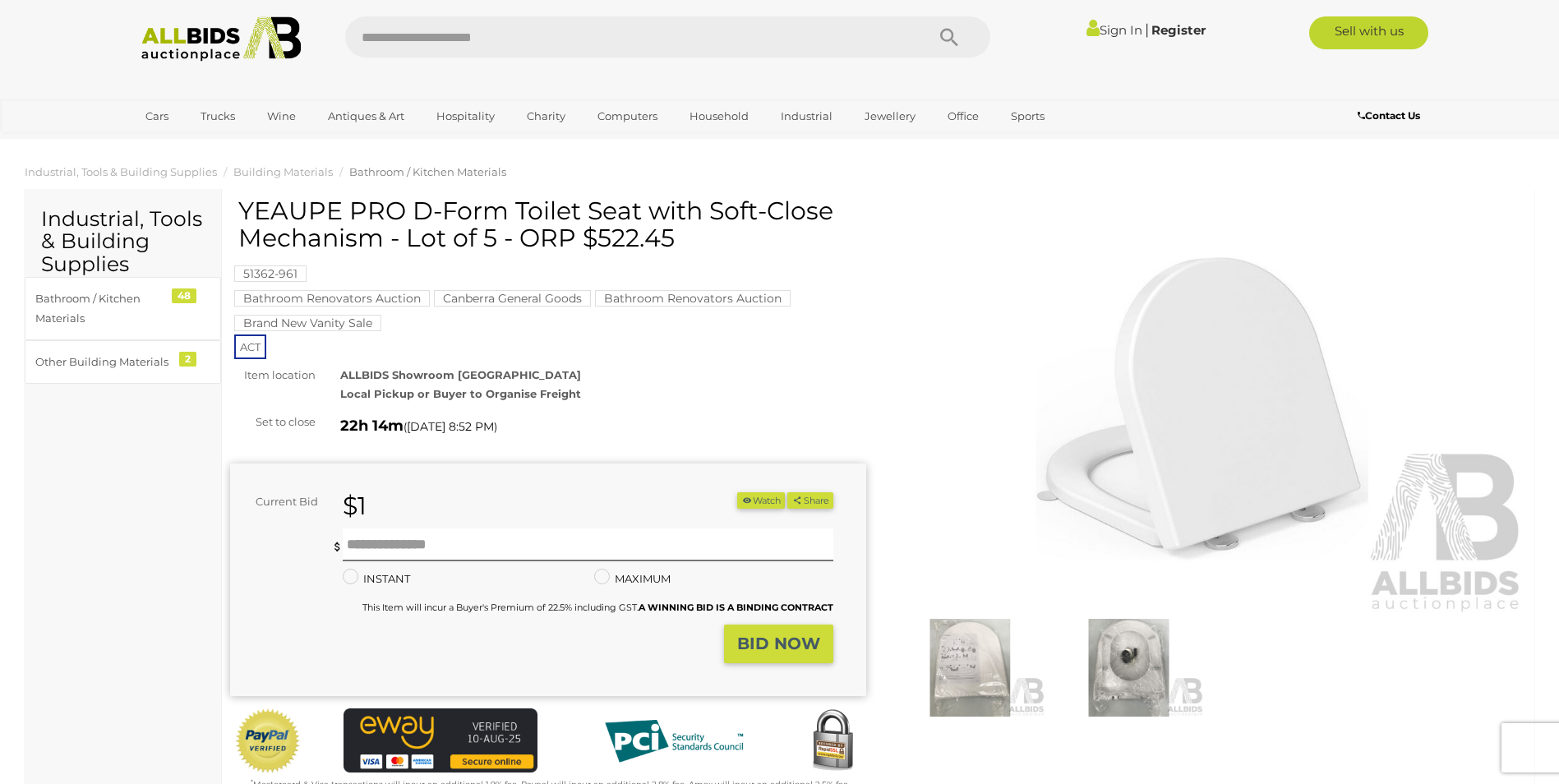
click at [1133, 656] on img at bounding box center [1128, 667] width 151 height 97
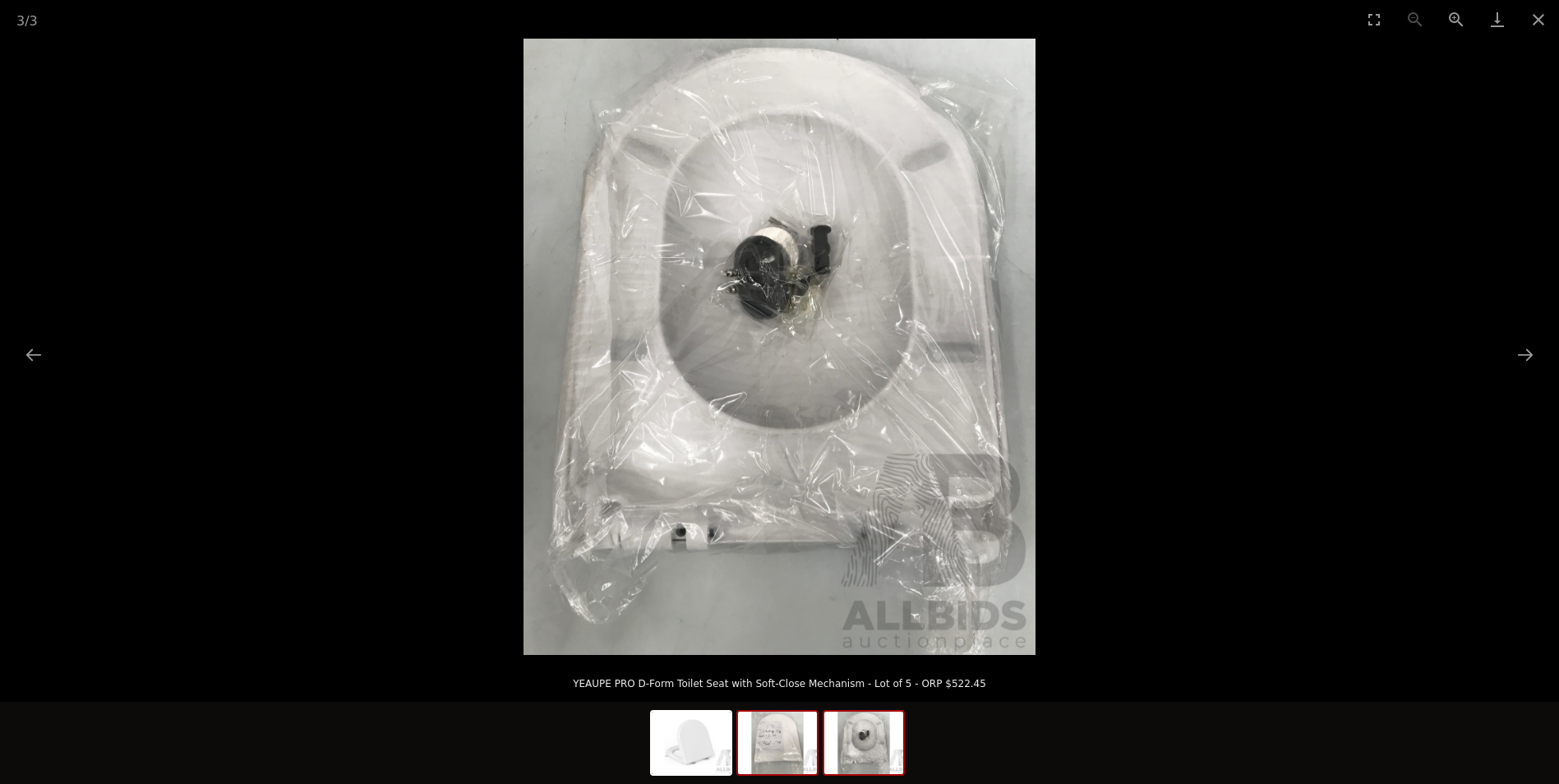
click at [773, 758] on img at bounding box center [777, 743] width 78 height 62
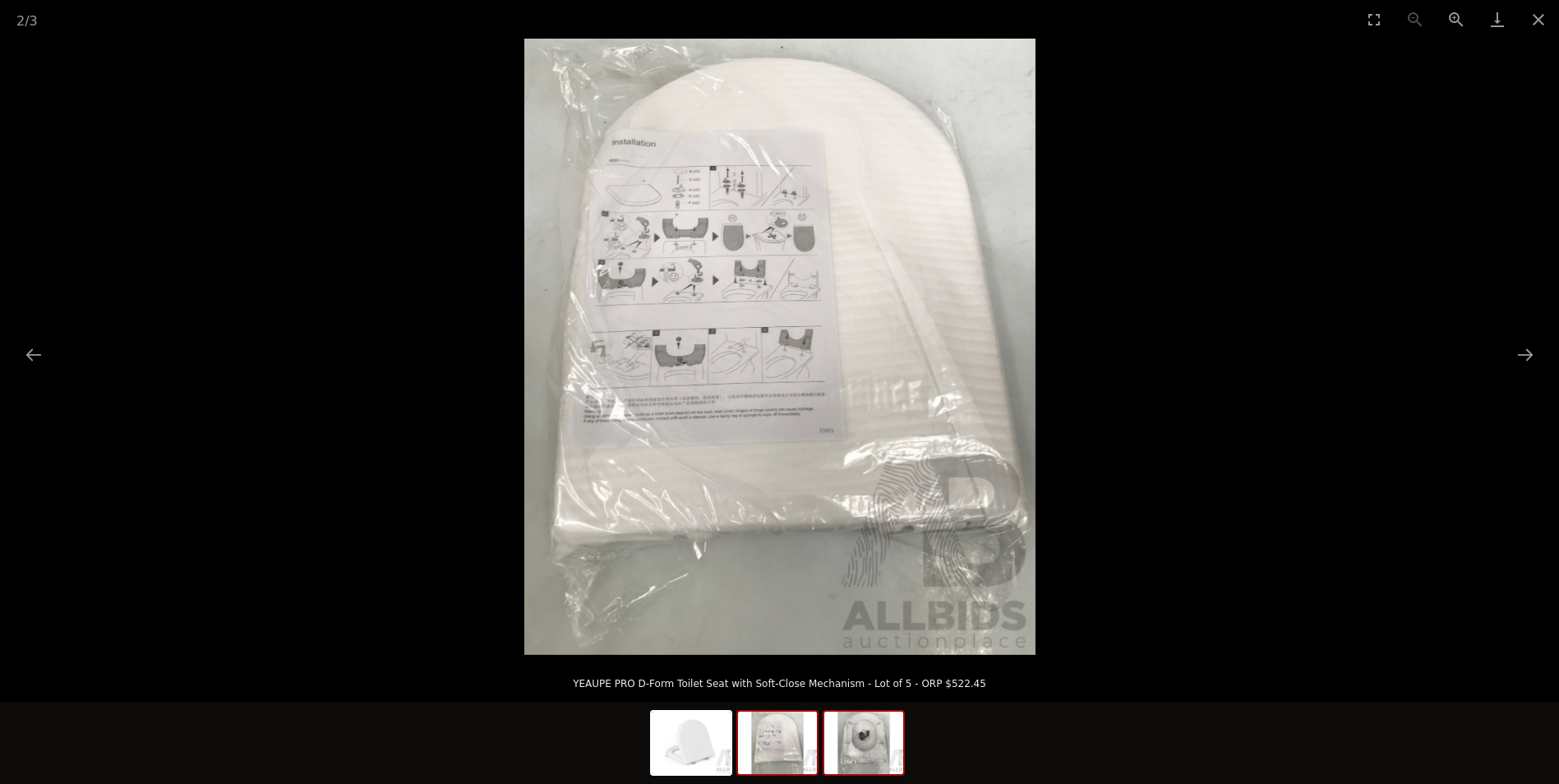
click at [863, 750] on img at bounding box center [863, 743] width 78 height 62
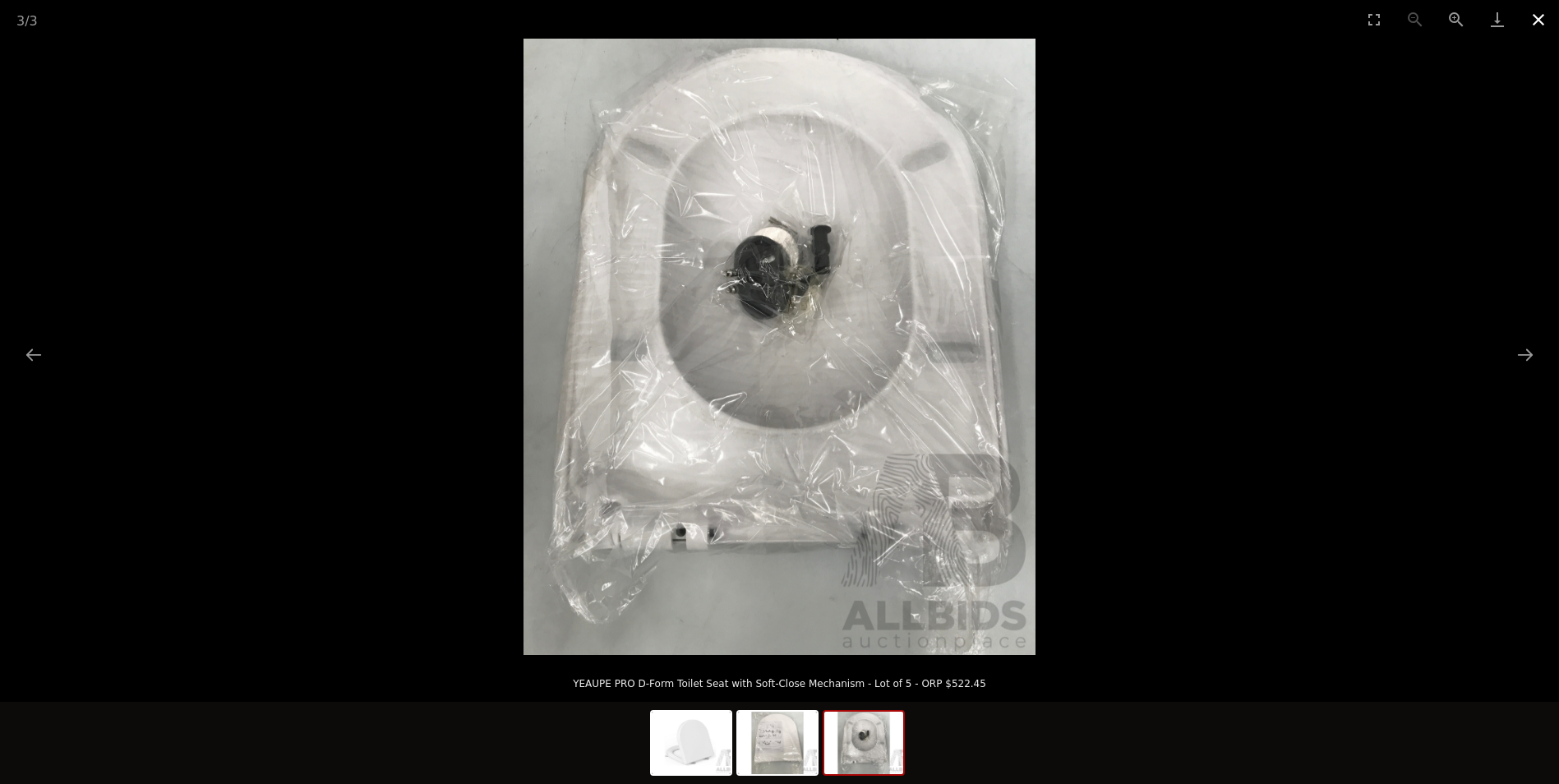
click at [1537, 18] on button "Close gallery" at bounding box center [1538, 19] width 41 height 38
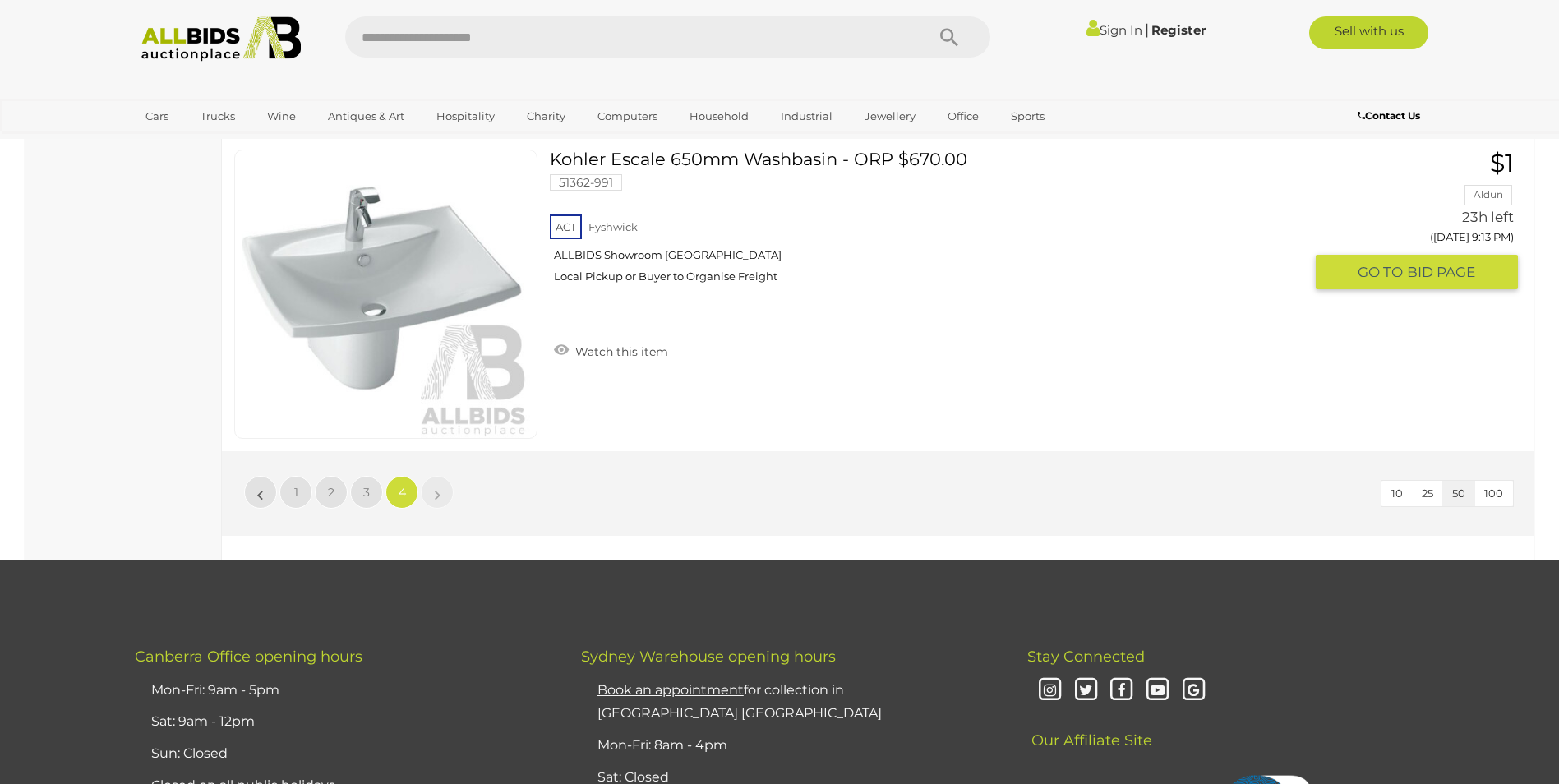
scroll to position [6794, 0]
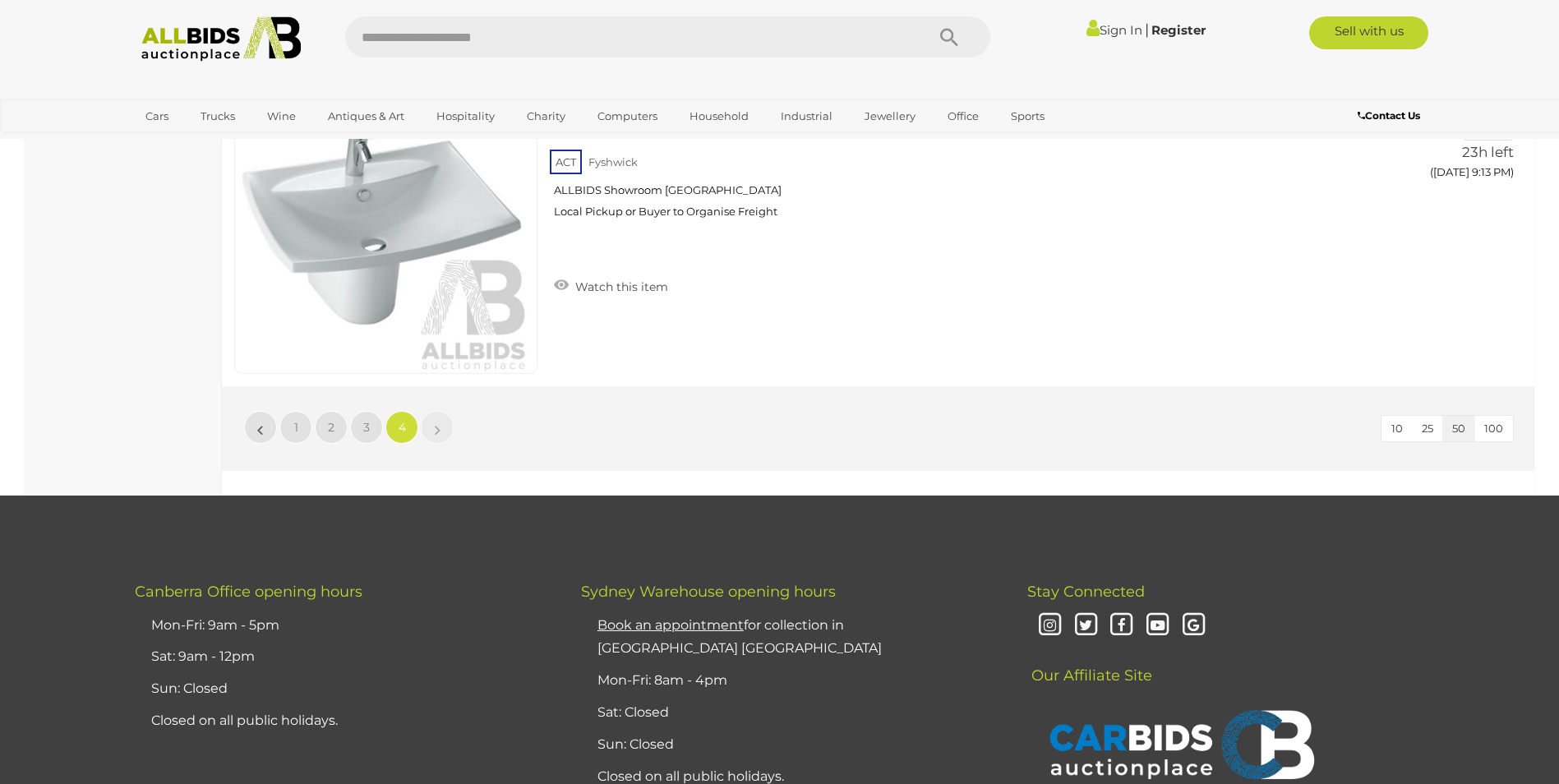
click at [417, 29] on input "text" at bounding box center [627, 37] width 564 height 41
type input "**"
click at [943, 33] on icon "Search" at bounding box center [949, 37] width 18 height 25
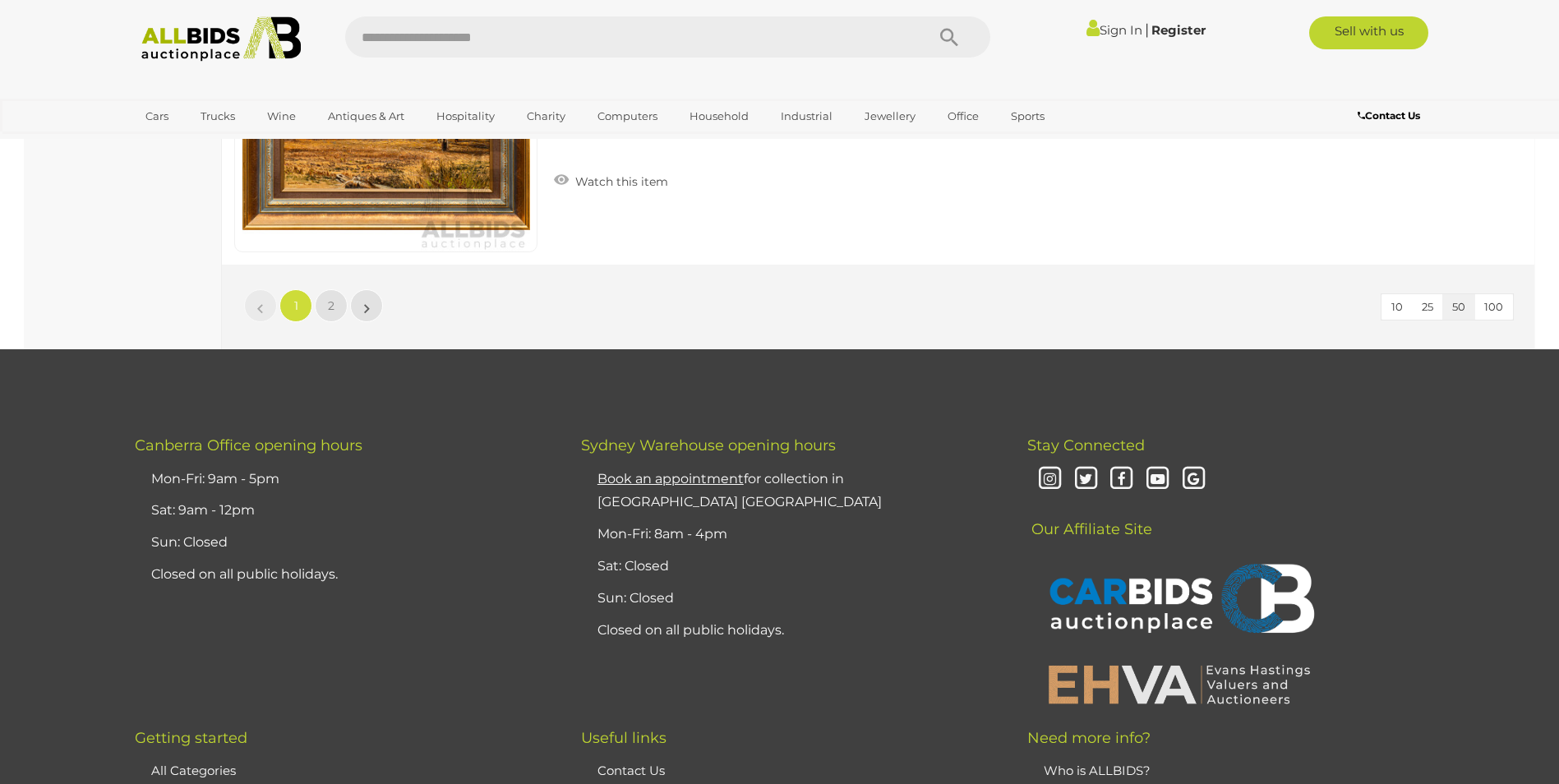
scroll to position [15776, 0]
